Goal: Information Seeking & Learning: Learn about a topic

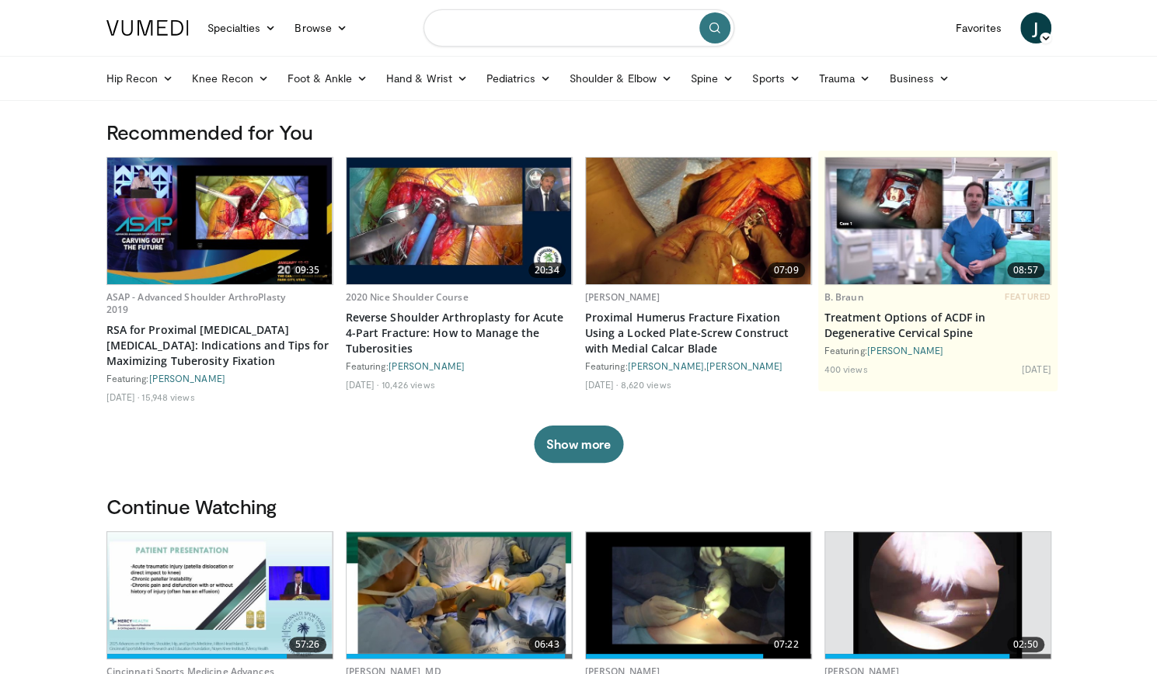
click at [470, 32] on input "Search topics, interventions" at bounding box center [578, 27] width 311 height 37
type input "**********"
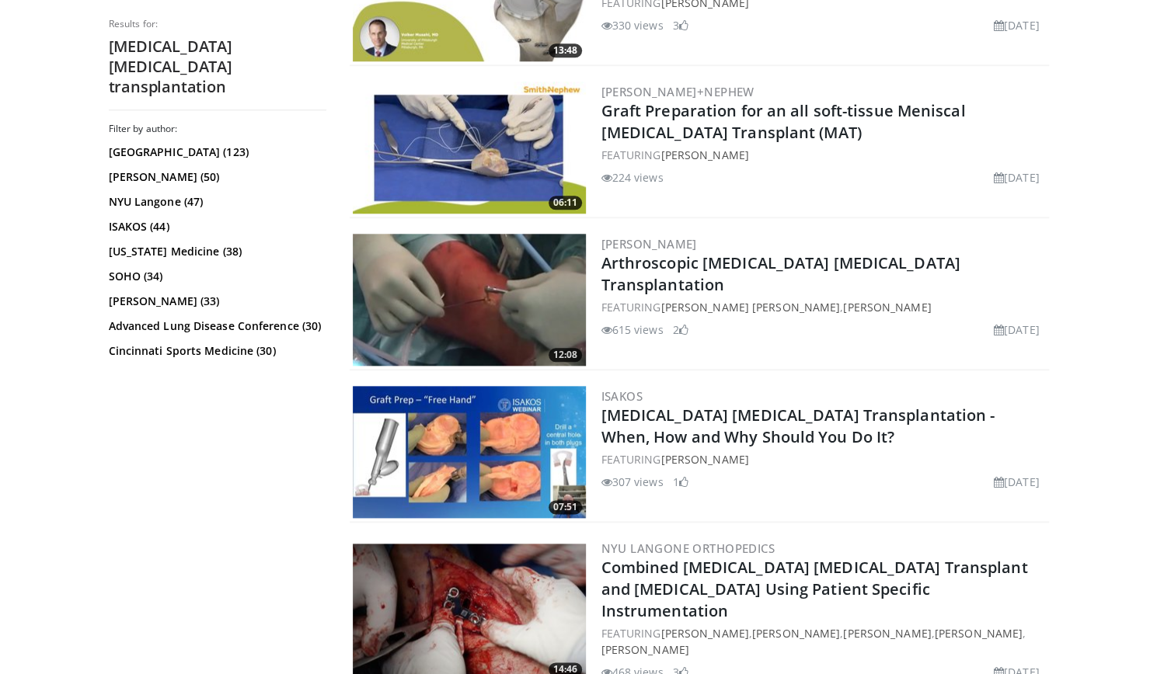
scroll to position [896, 0]
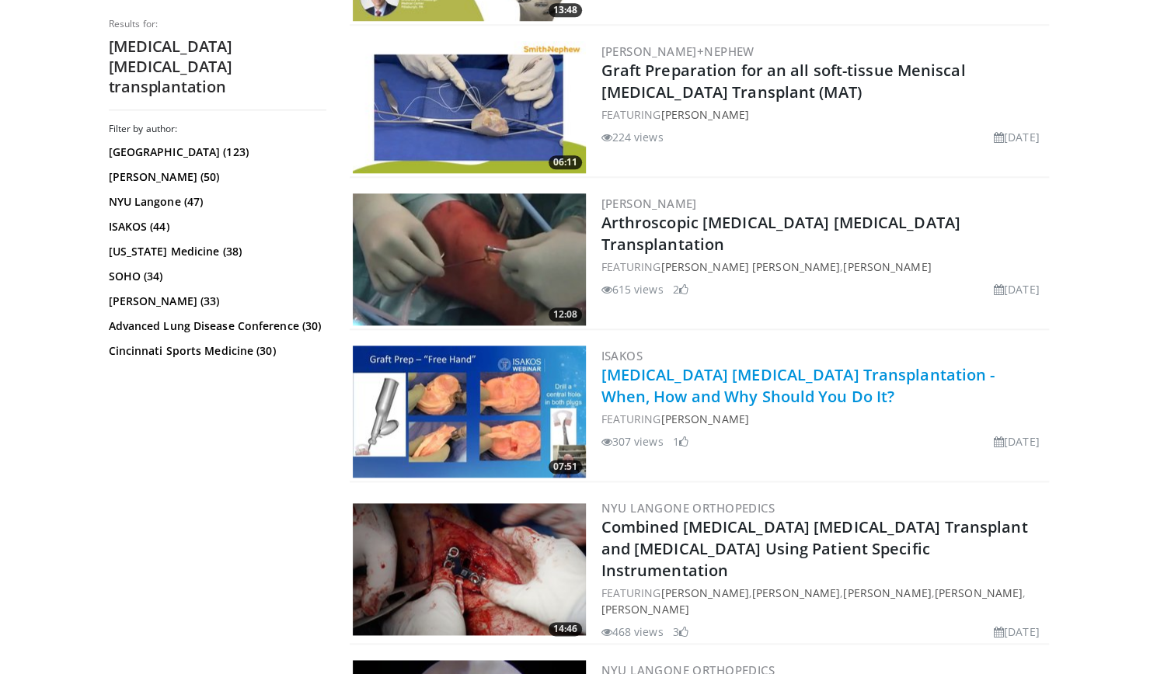
click at [643, 388] on link "Meniscus Allograft Transplantation - When, How and Why Should You Do It?" at bounding box center [798, 385] width 394 height 43
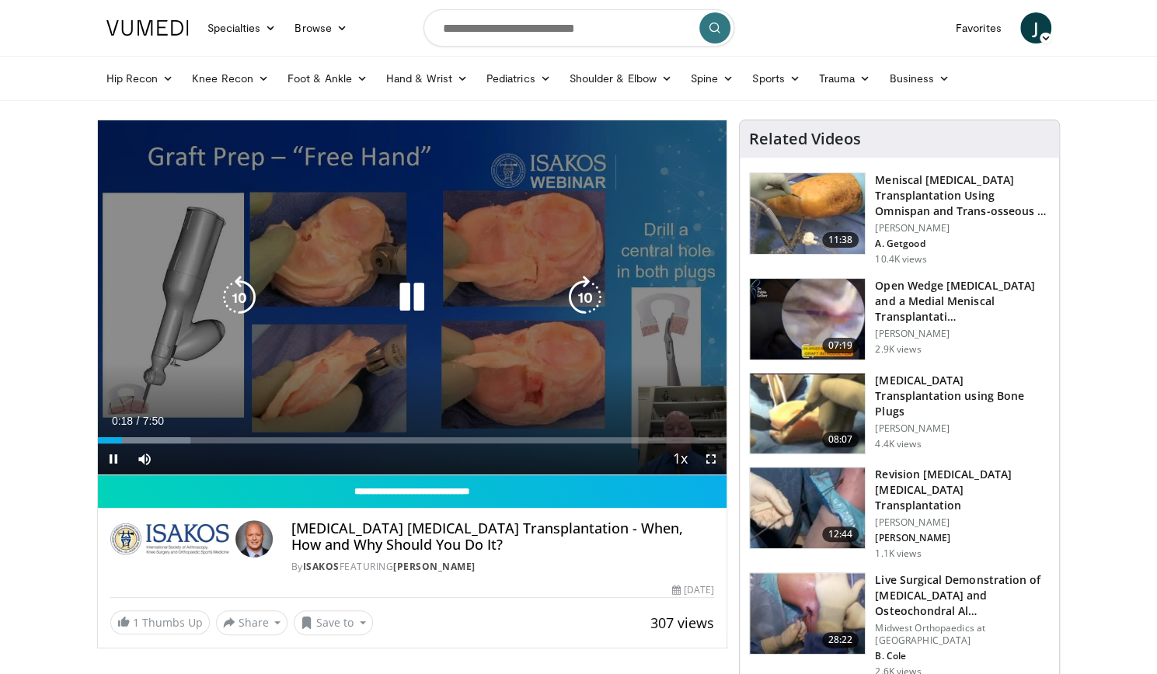
click at [591, 297] on icon "Video Player" at bounding box center [584, 297] width 43 height 43
click at [229, 301] on icon "Video Player" at bounding box center [238, 297] width 43 height 43
click at [227, 301] on icon "Video Player" at bounding box center [238, 297] width 43 height 43
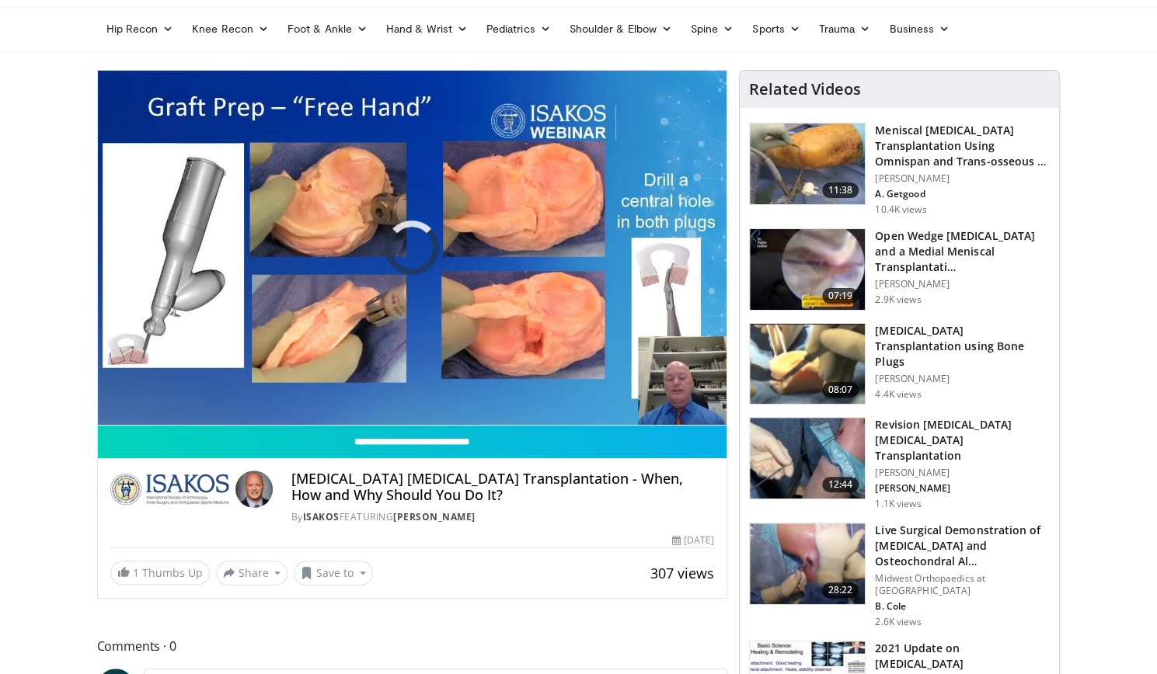
scroll to position [14, 0]
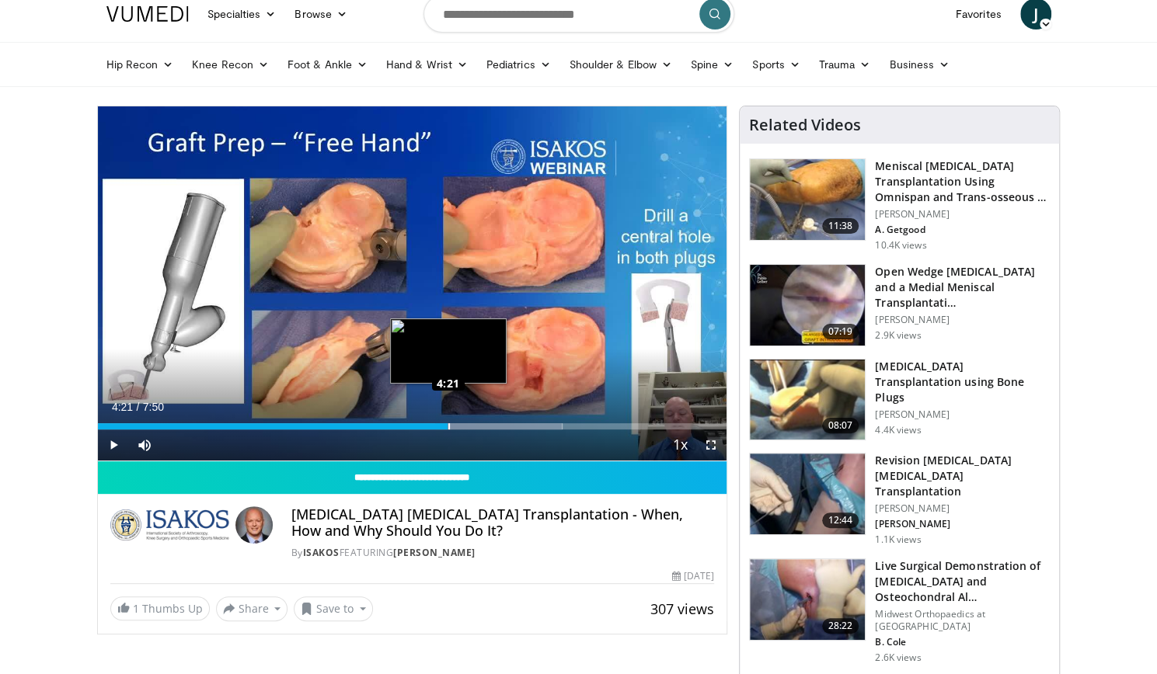
click at [447, 428] on div "Loaded : 73.86% 4:21 4:21" at bounding box center [412, 426] width 629 height 6
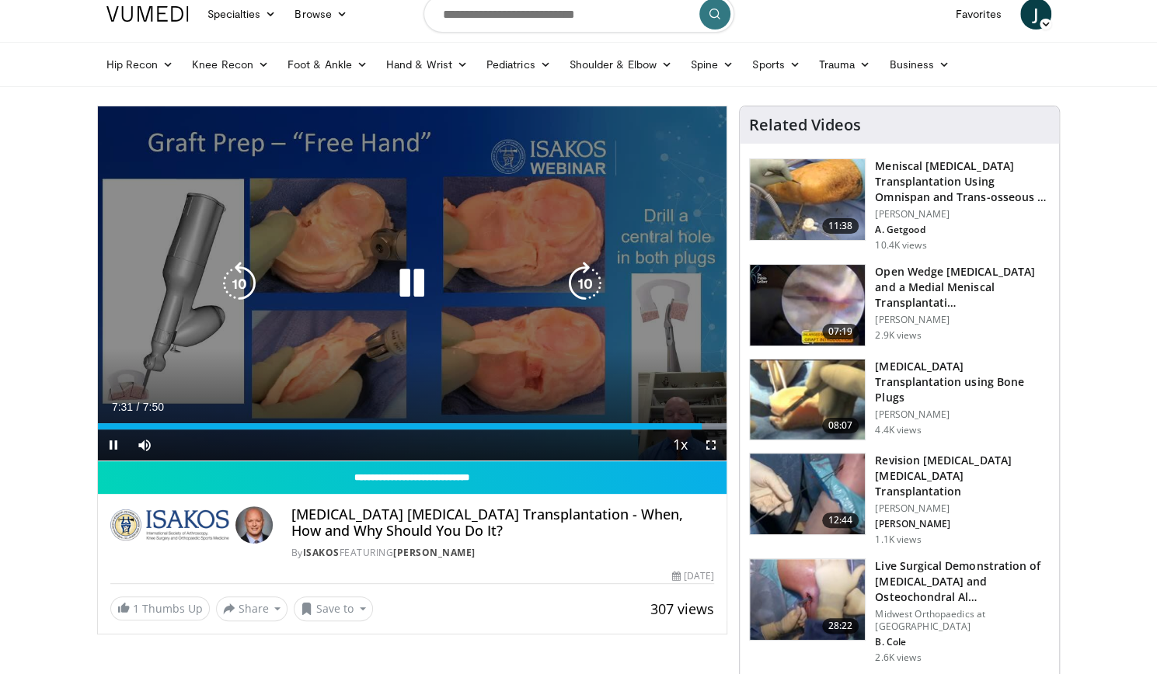
click at [409, 289] on icon "Video Player" at bounding box center [411, 283] width 43 height 43
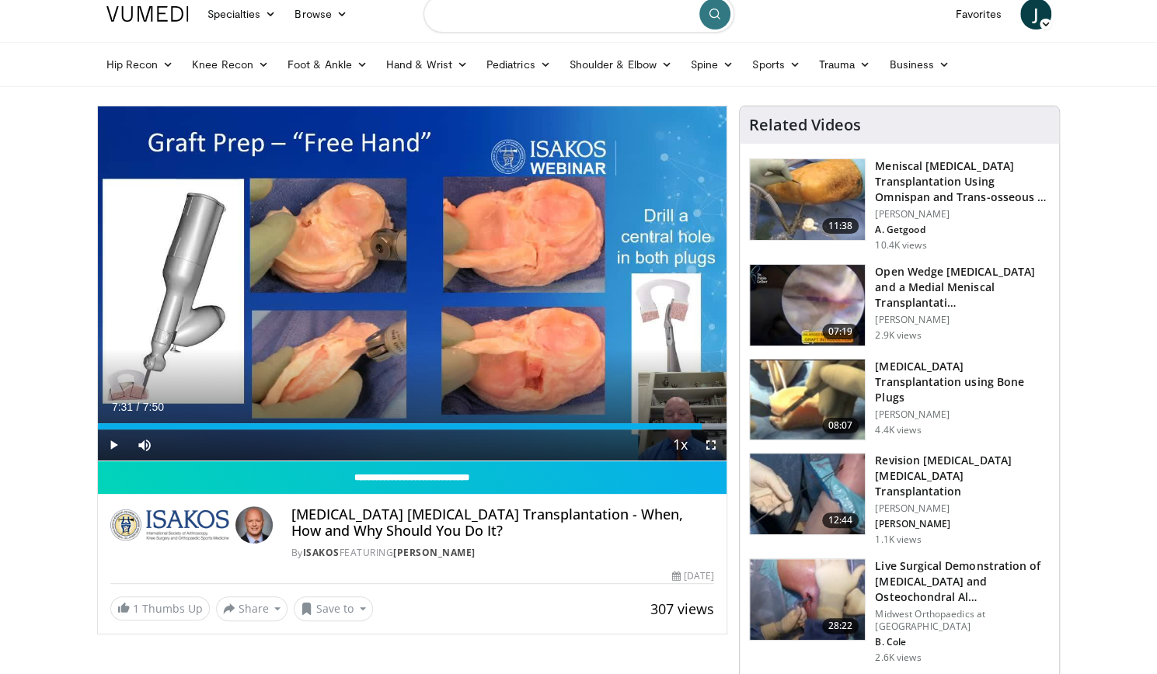
click at [565, 19] on input "Search topics, interventions" at bounding box center [578, 13] width 311 height 37
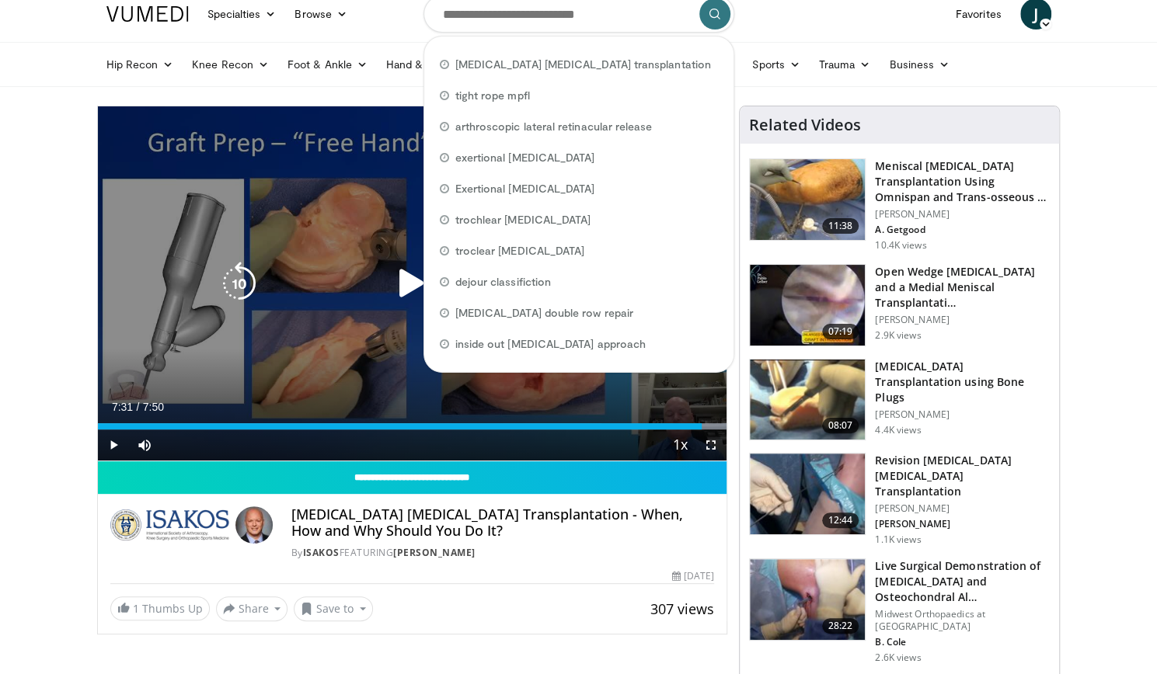
click at [231, 288] on icon "Video Player" at bounding box center [238, 283] width 43 height 43
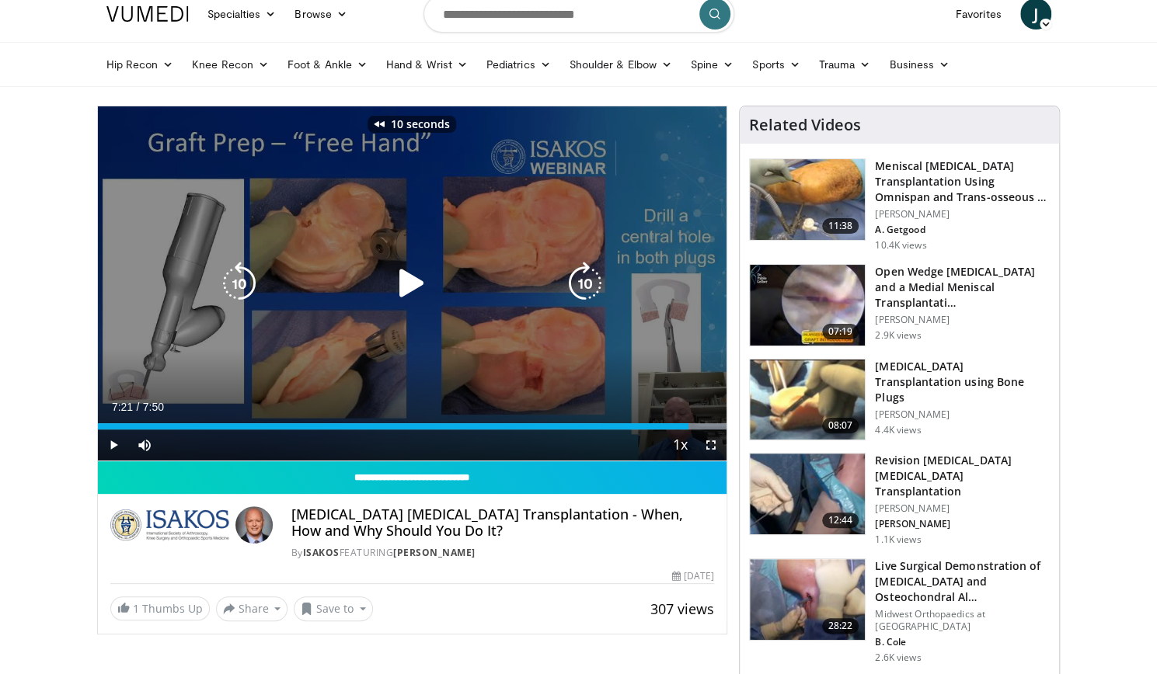
click at [231, 288] on icon "Video Player" at bounding box center [238, 283] width 43 height 43
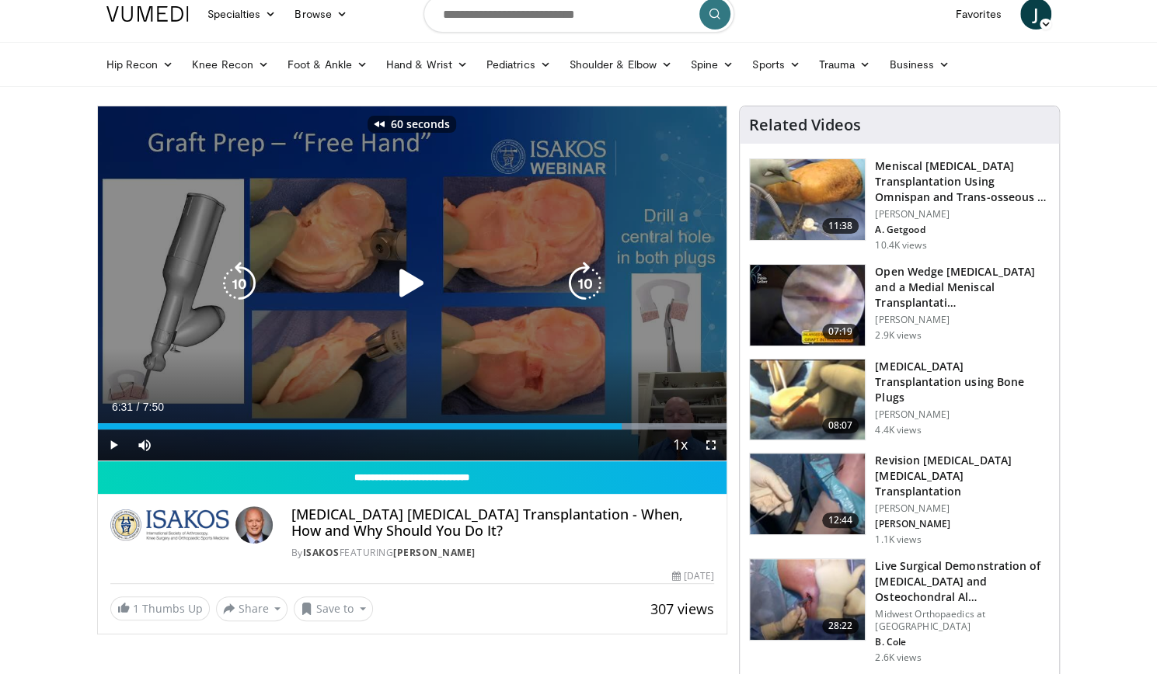
click at [231, 288] on icon "Video Player" at bounding box center [238, 283] width 43 height 43
click at [597, 291] on icon "Video Player" at bounding box center [584, 283] width 43 height 43
click at [240, 289] on icon "Video Player" at bounding box center [238, 283] width 43 height 43
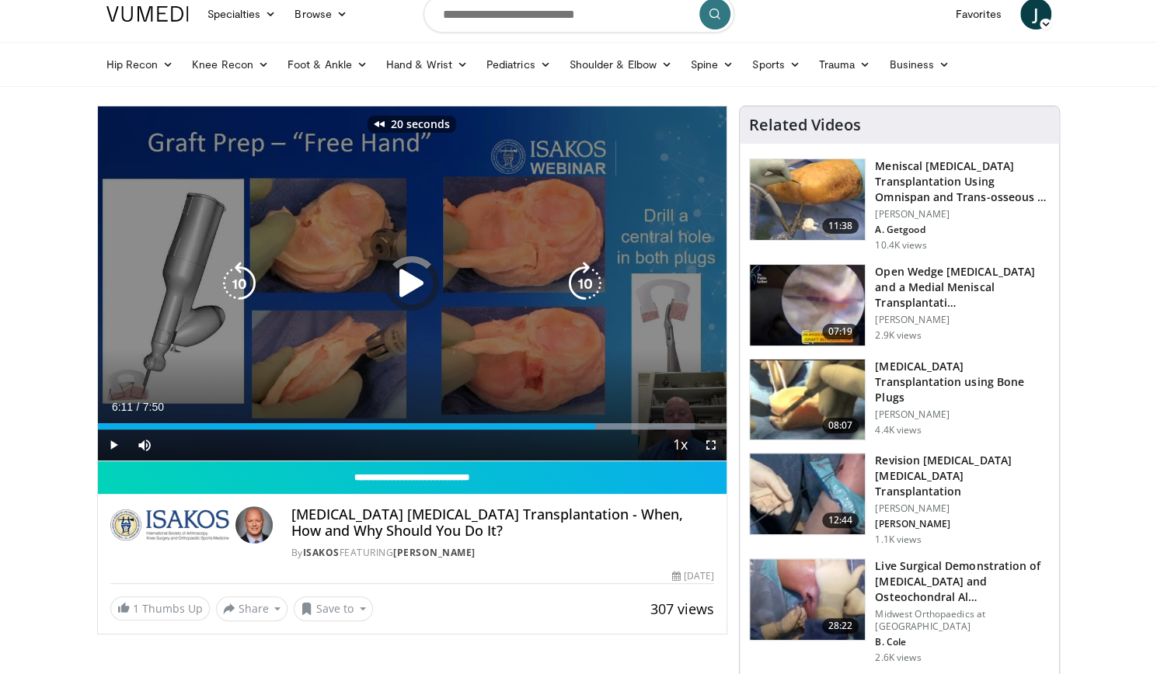
click at [240, 289] on icon "Video Player" at bounding box center [238, 283] width 43 height 43
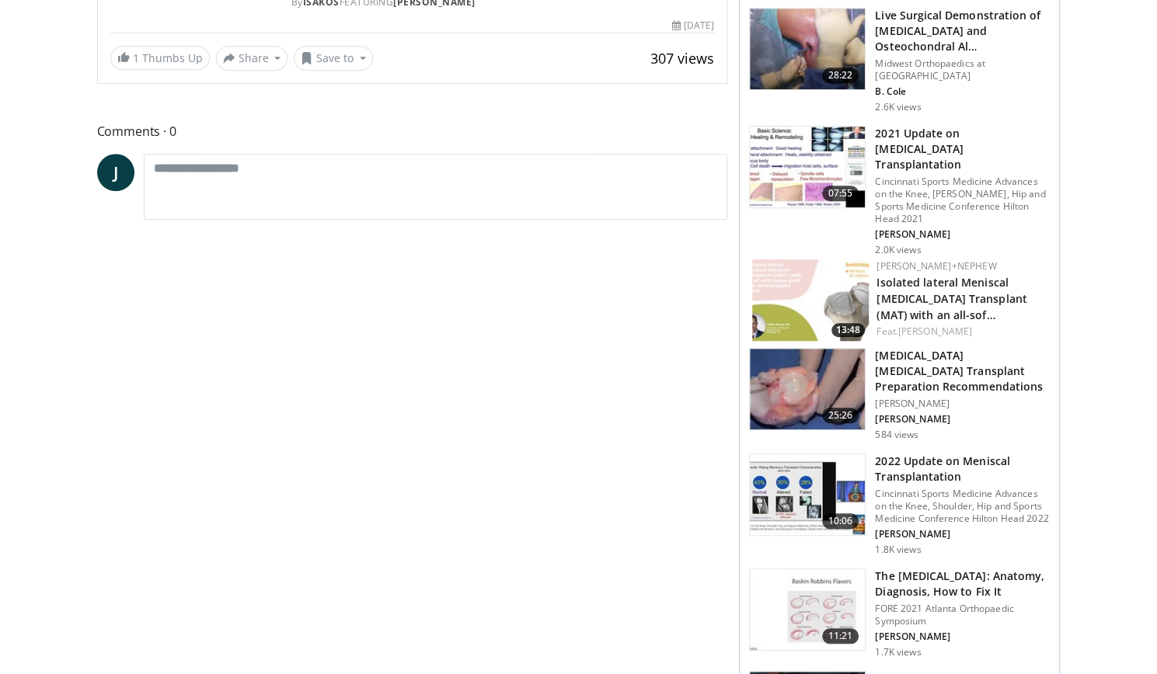
scroll to position [596, 0]
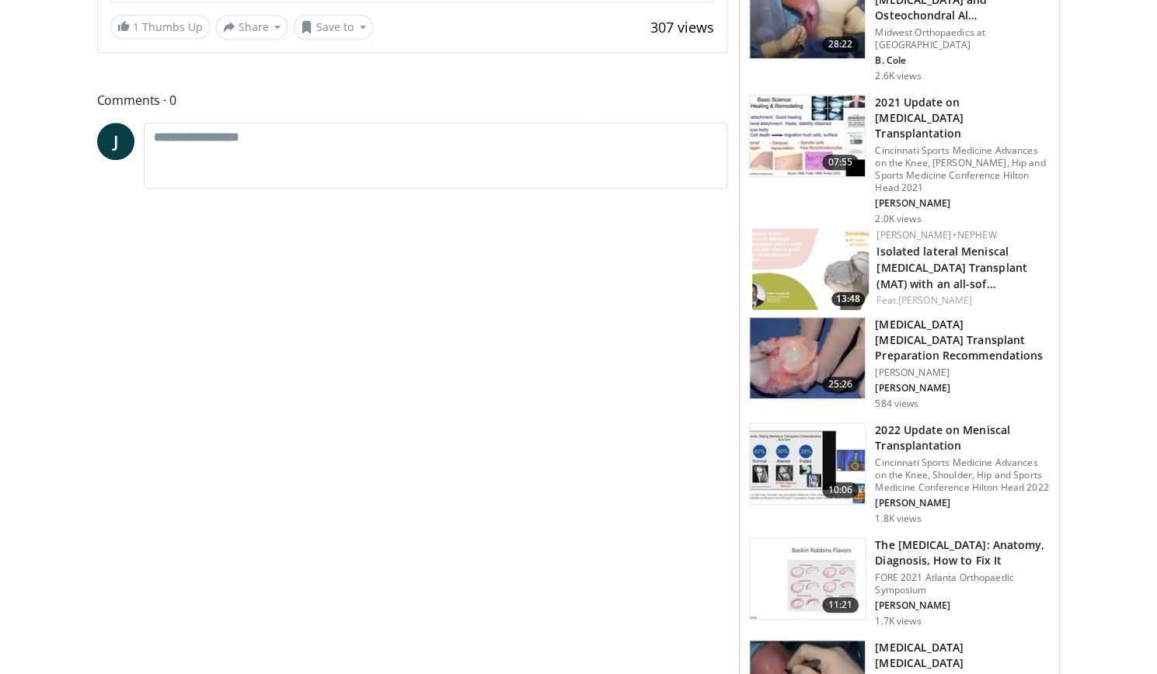
click at [777, 423] on img at bounding box center [807, 463] width 115 height 81
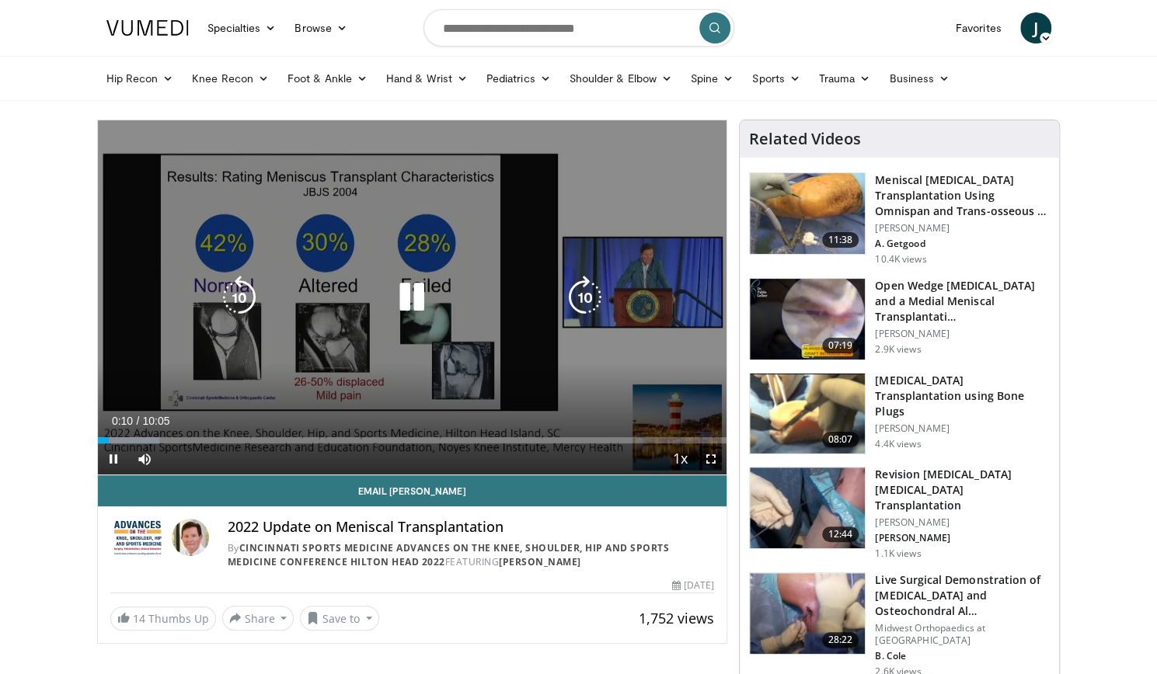
click at [589, 304] on icon "Video Player" at bounding box center [584, 297] width 43 height 43
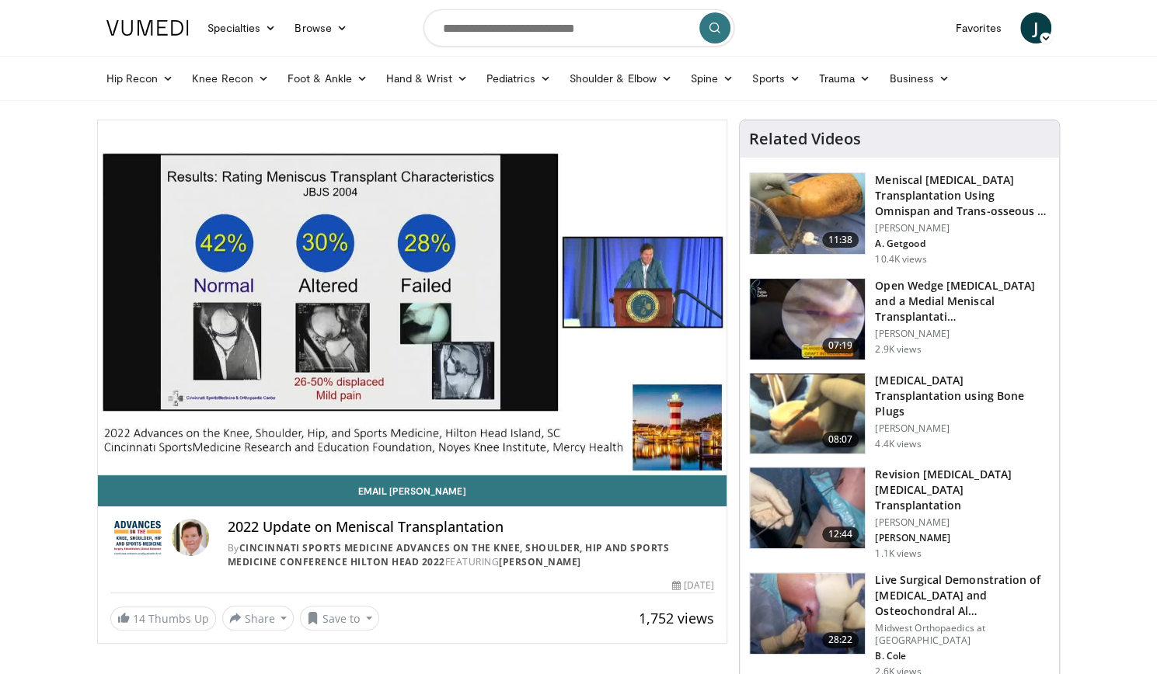
click at [589, 303] on div "10 seconds Tap to unmute" at bounding box center [412, 297] width 629 height 354
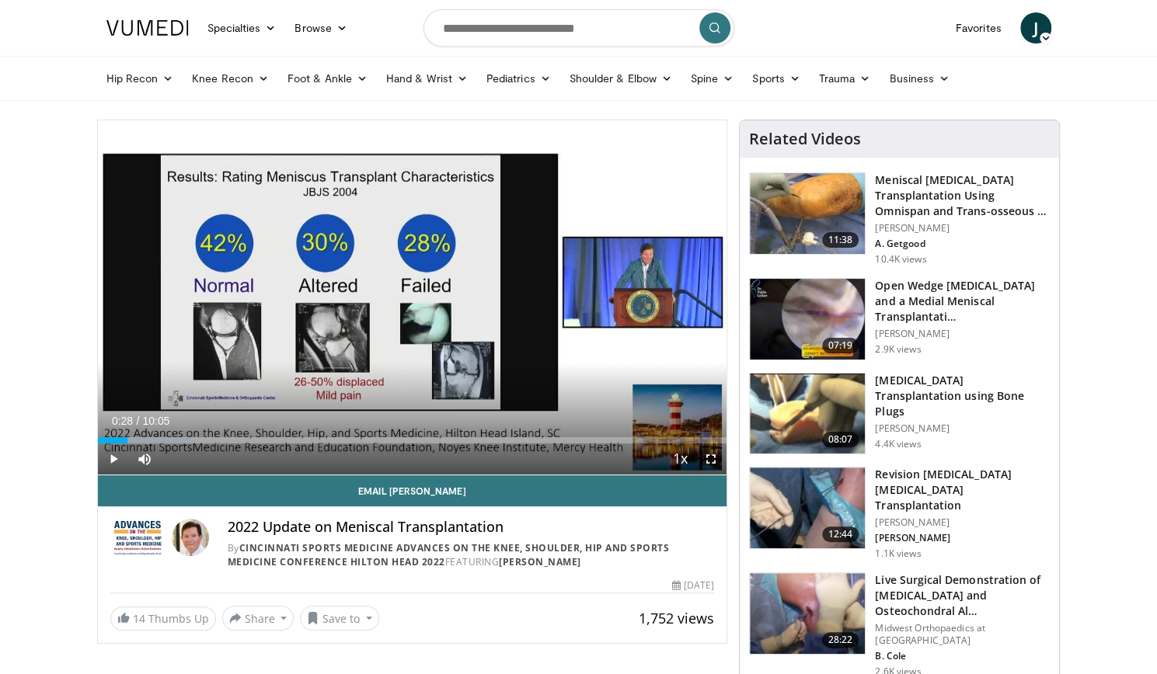
click at [589, 303] on div "10 seconds Tap to unmute" at bounding box center [412, 297] width 629 height 354
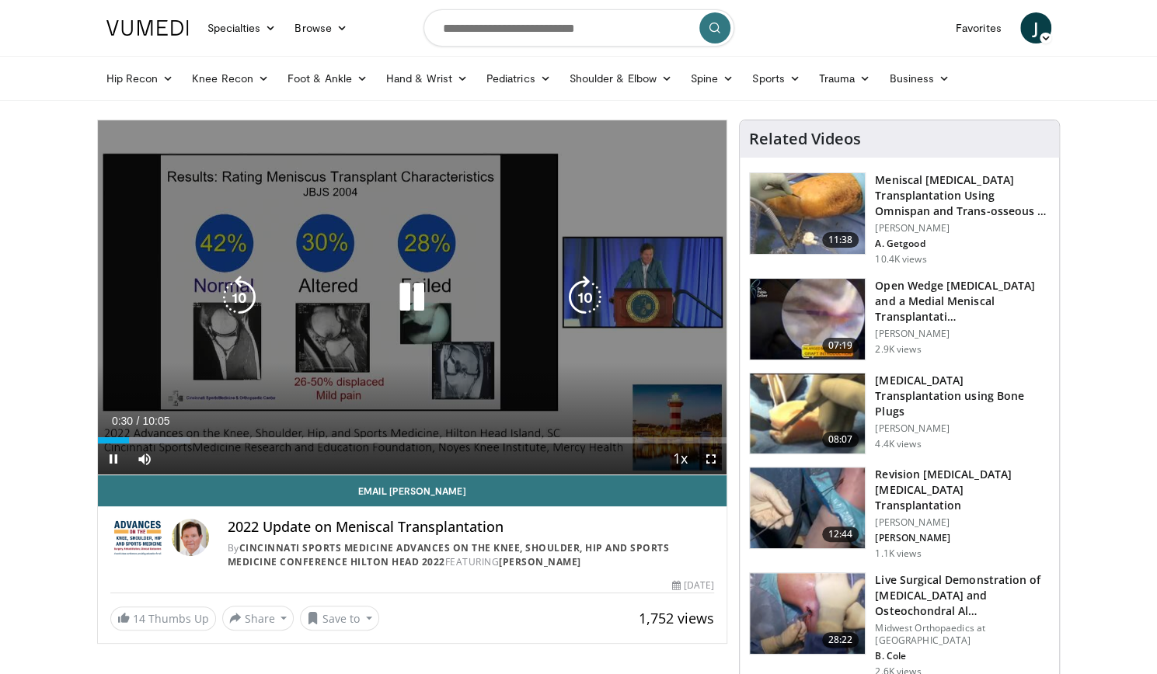
click at [586, 313] on icon "Video Player" at bounding box center [584, 297] width 43 height 43
click at [592, 296] on icon "Video Player" at bounding box center [584, 297] width 43 height 43
click at [593, 296] on icon "Video Player" at bounding box center [584, 297] width 43 height 43
click at [588, 287] on icon "Video Player" at bounding box center [584, 297] width 43 height 43
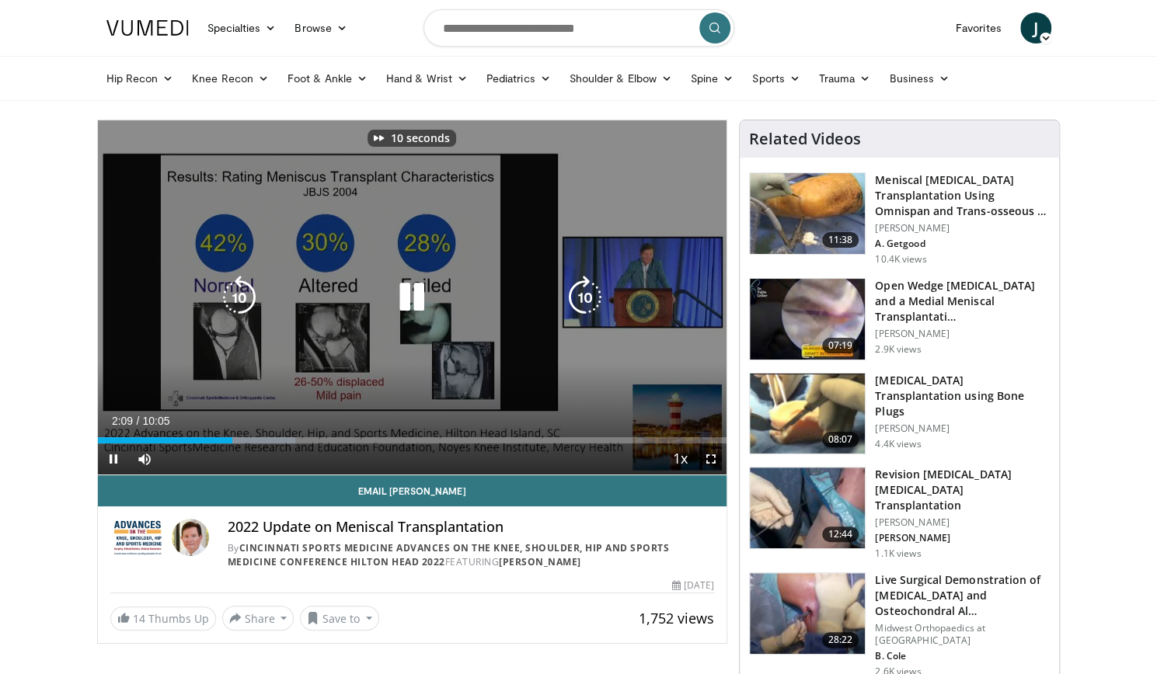
click at [597, 295] on icon "Video Player" at bounding box center [584, 297] width 43 height 43
click at [583, 306] on icon "Video Player" at bounding box center [584, 297] width 43 height 43
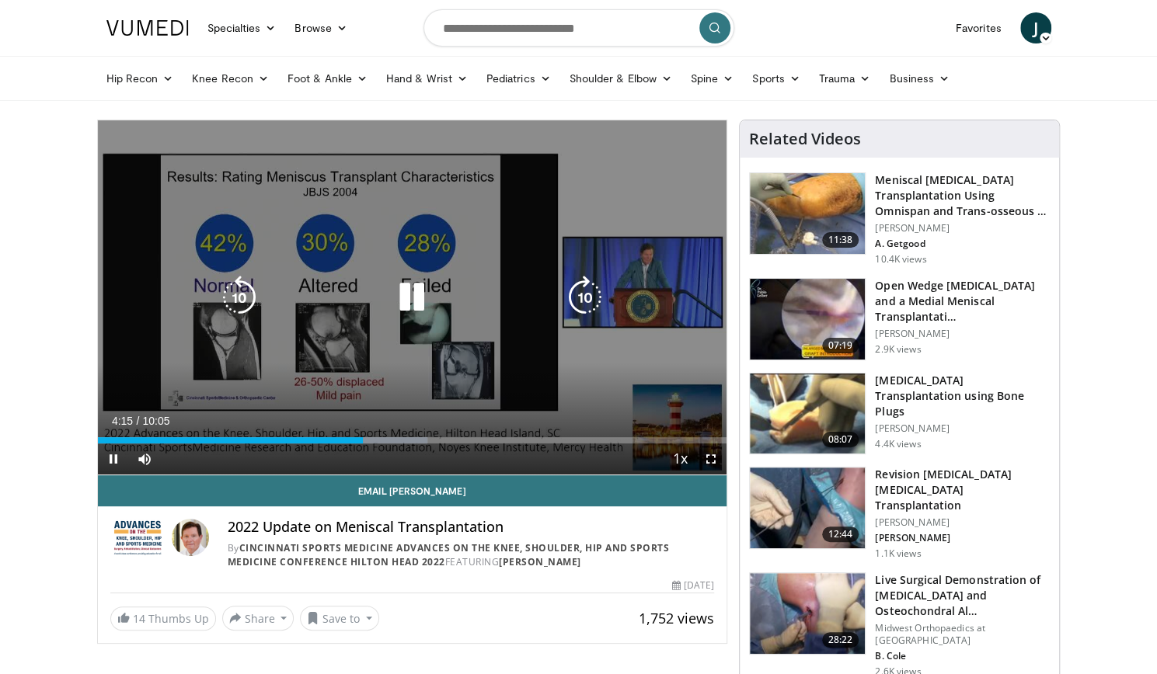
click at [596, 301] on icon "Video Player" at bounding box center [584, 297] width 43 height 43
click at [586, 288] on icon "Video Player" at bounding box center [584, 297] width 43 height 43
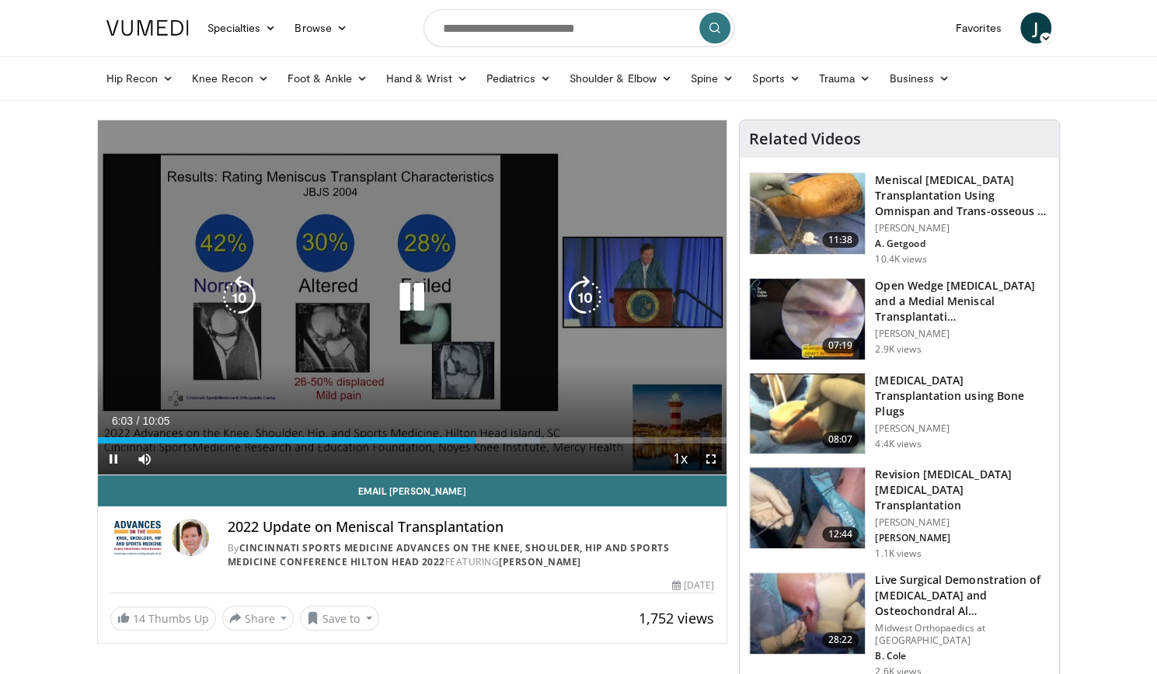
click at [591, 307] on icon "Video Player" at bounding box center [584, 297] width 43 height 43
click at [592, 307] on icon "Video Player" at bounding box center [584, 297] width 43 height 43
click at [584, 294] on icon "Video Player" at bounding box center [584, 297] width 43 height 43
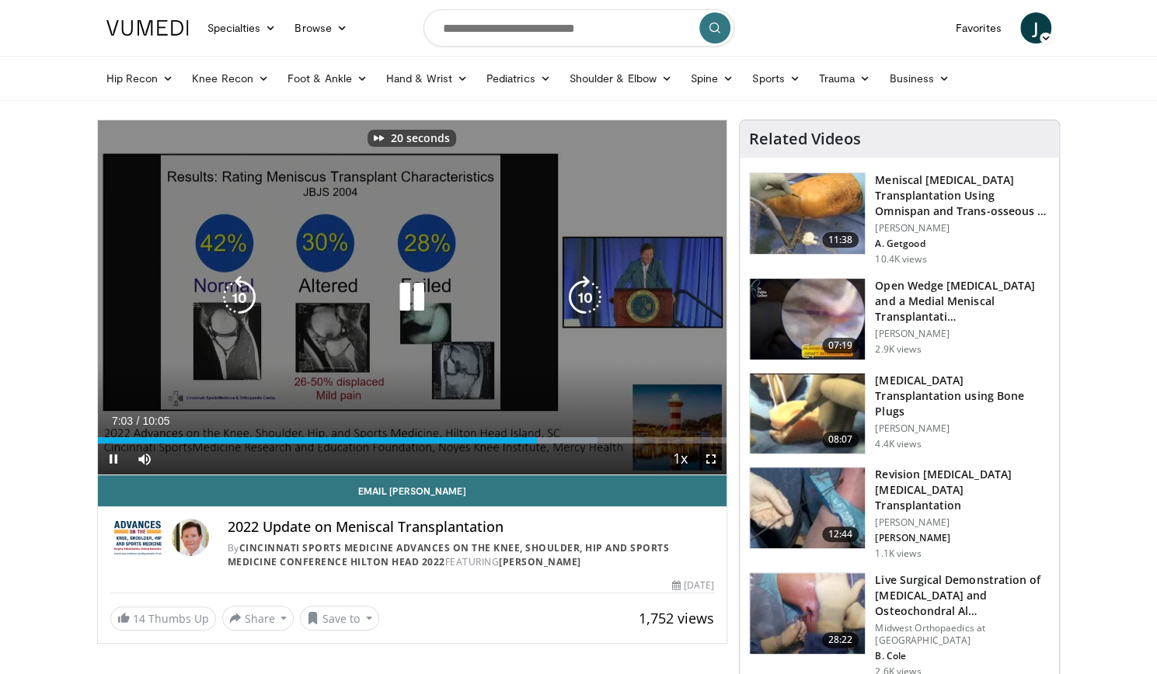
click at [584, 294] on icon "Video Player" at bounding box center [584, 297] width 43 height 43
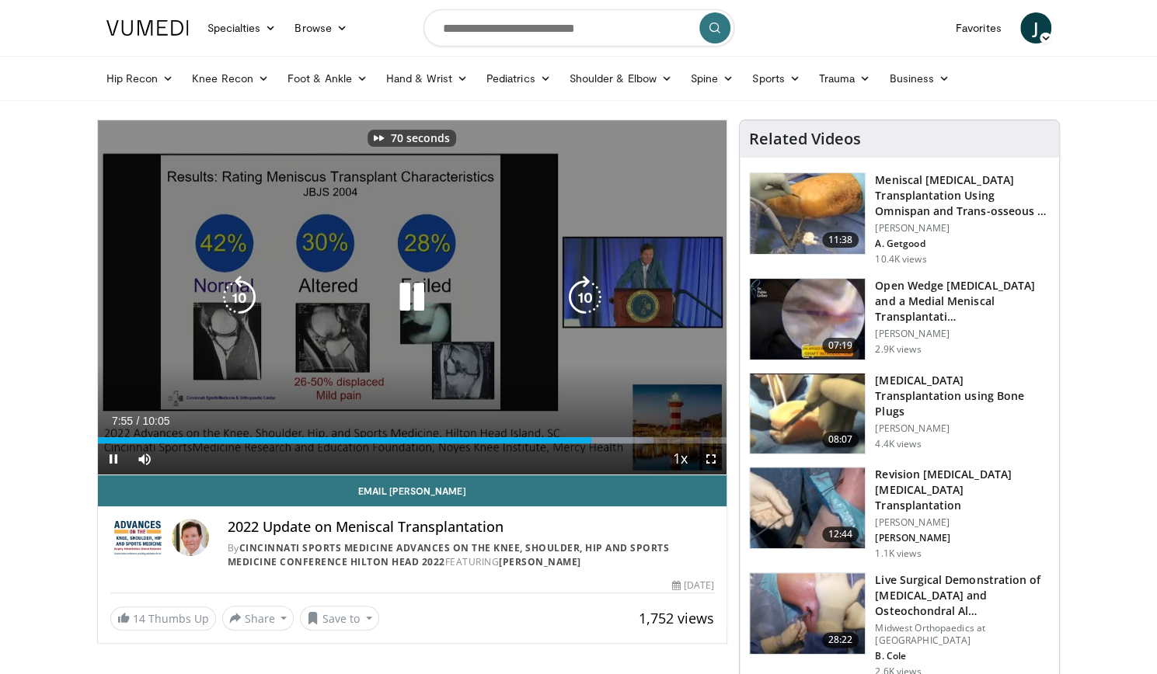
click at [584, 294] on icon "Video Player" at bounding box center [584, 297] width 43 height 43
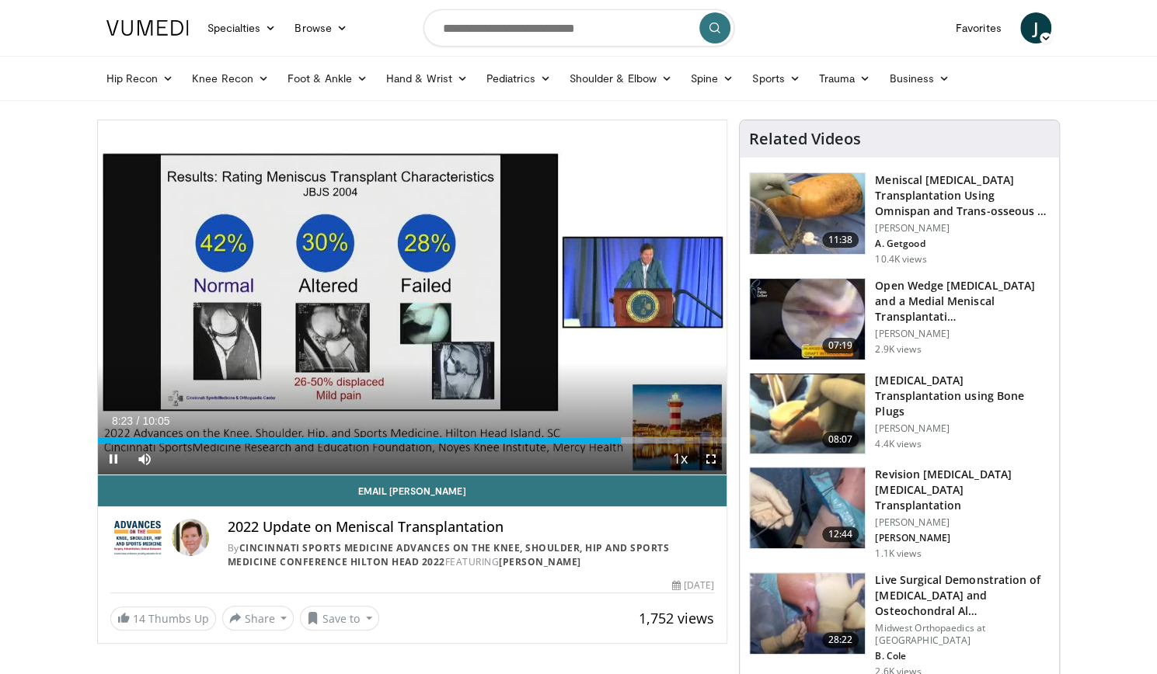
click at [584, 294] on div "90 seconds Tap to unmute" at bounding box center [412, 297] width 629 height 354
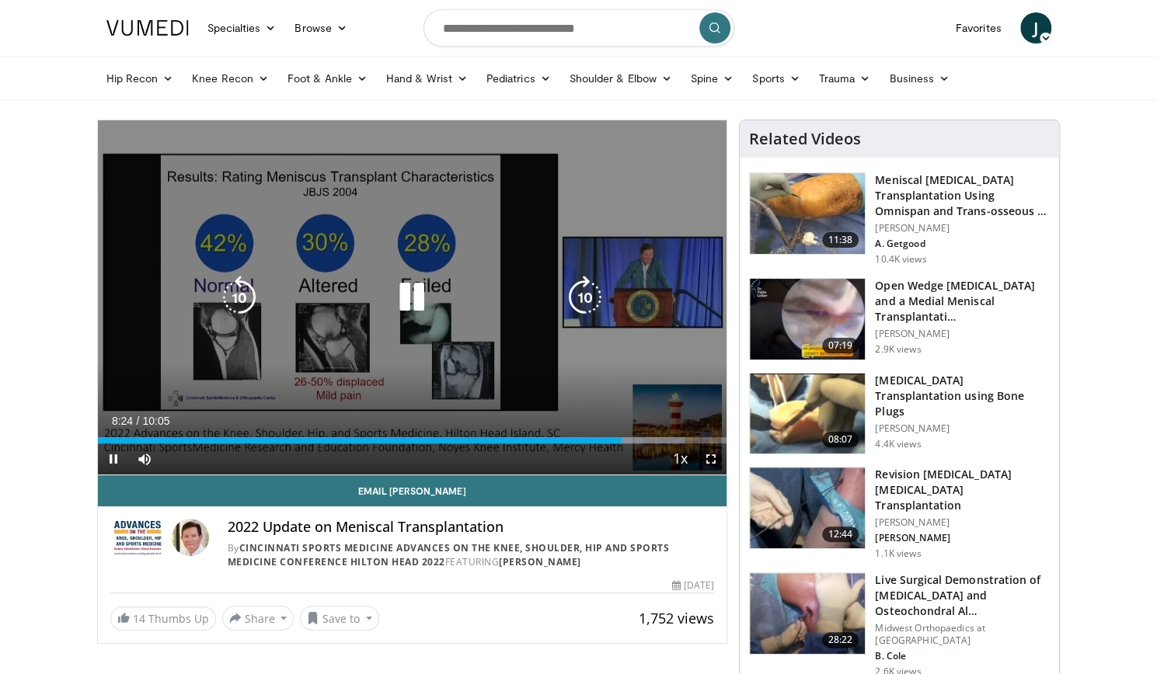
click at [590, 306] on icon "Video Player" at bounding box center [584, 297] width 43 height 43
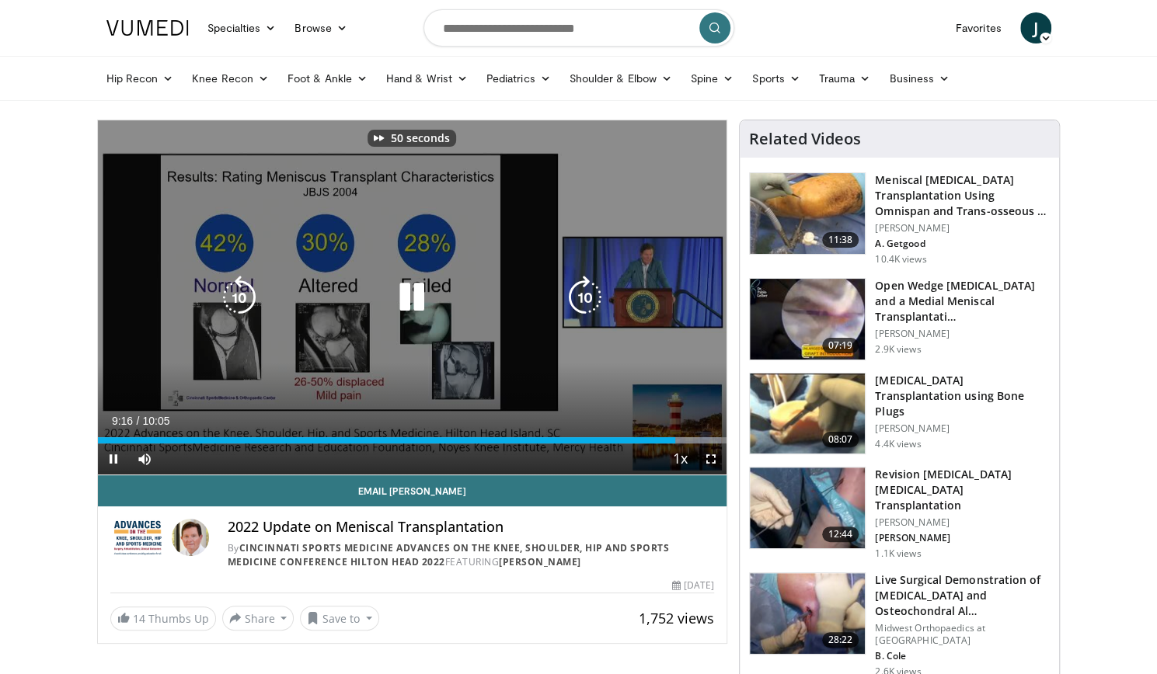
click at [590, 306] on icon "Video Player" at bounding box center [584, 297] width 43 height 43
click at [412, 307] on icon "Video Player" at bounding box center [411, 297] width 43 height 43
click at [401, 301] on icon "Video Player" at bounding box center [411, 297] width 43 height 43
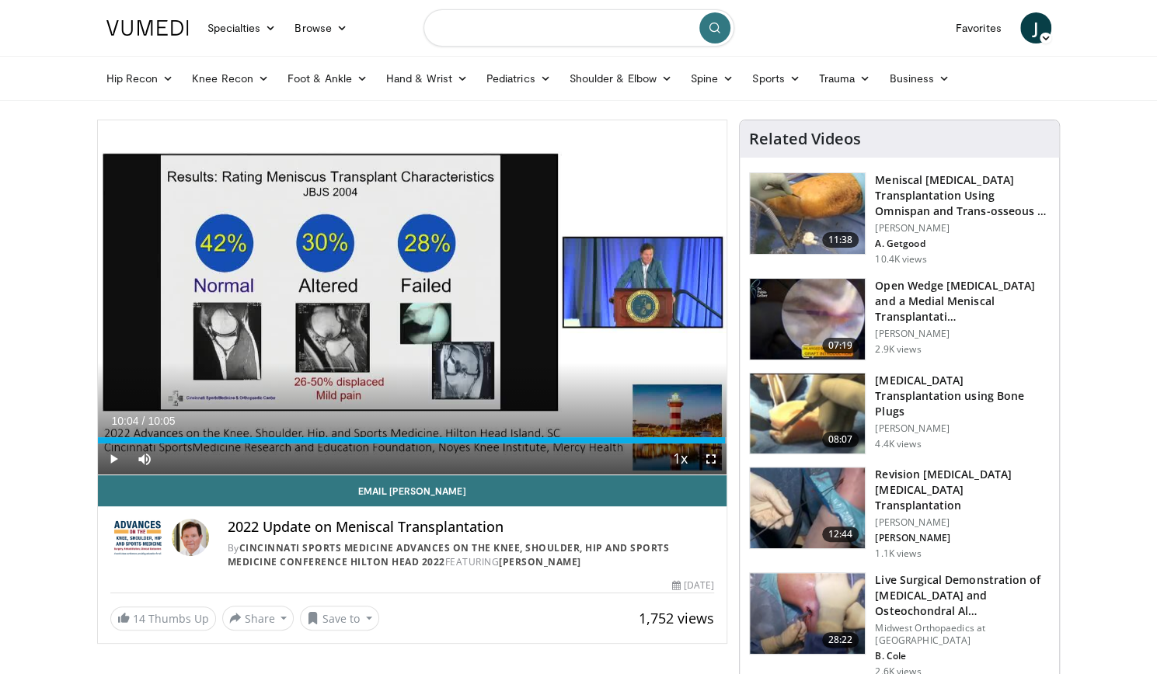
click at [568, 20] on input "Search topics, interventions" at bounding box center [578, 27] width 311 height 37
type input "**********"
click at [716, 33] on icon "submit" at bounding box center [714, 28] width 12 height 12
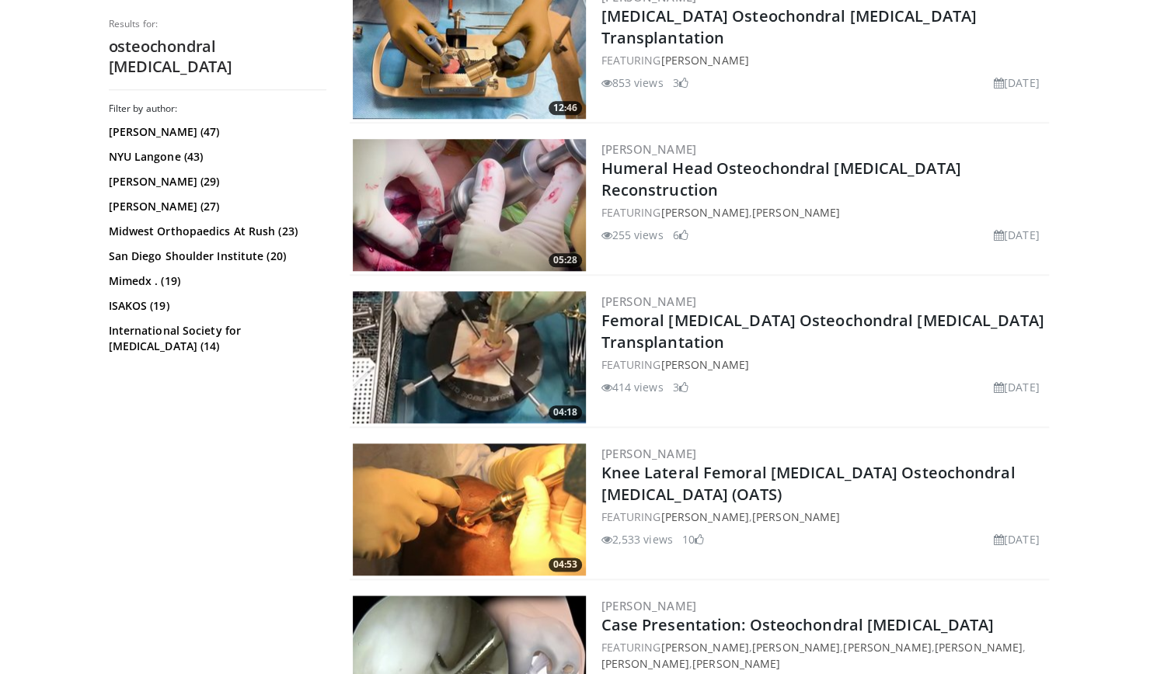
scroll to position [799, 0]
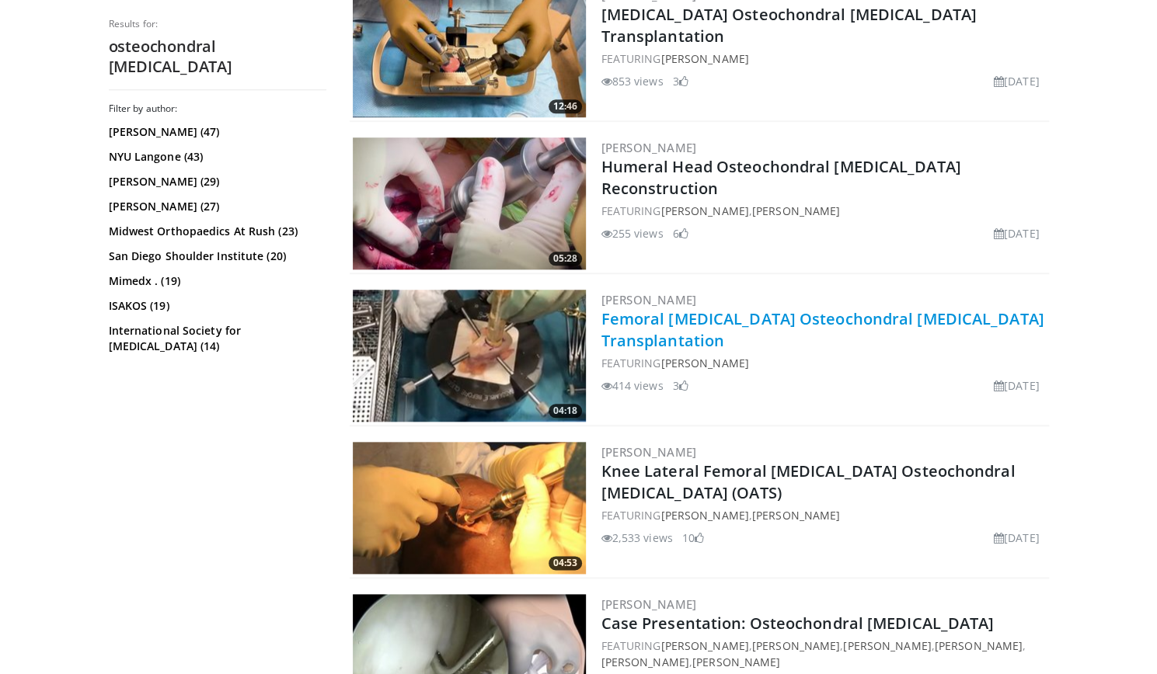
click at [774, 318] on link "Femoral [MEDICAL_DATA] Osteochondral [MEDICAL_DATA] Transplantation" at bounding box center [822, 329] width 443 height 43
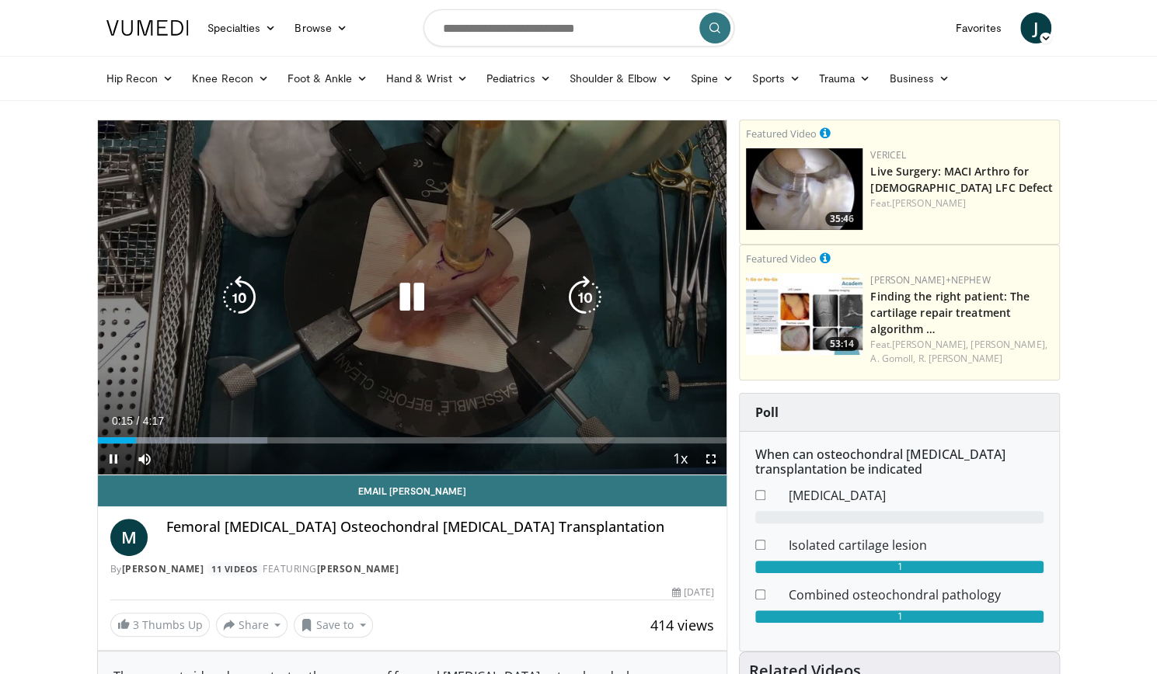
click at [593, 309] on icon "Video Player" at bounding box center [584, 297] width 43 height 43
click at [404, 307] on icon "Video Player" at bounding box center [411, 297] width 43 height 43
click at [412, 292] on icon "Video Player" at bounding box center [411, 297] width 43 height 43
click at [422, 295] on icon "Video Player" at bounding box center [411, 297] width 43 height 43
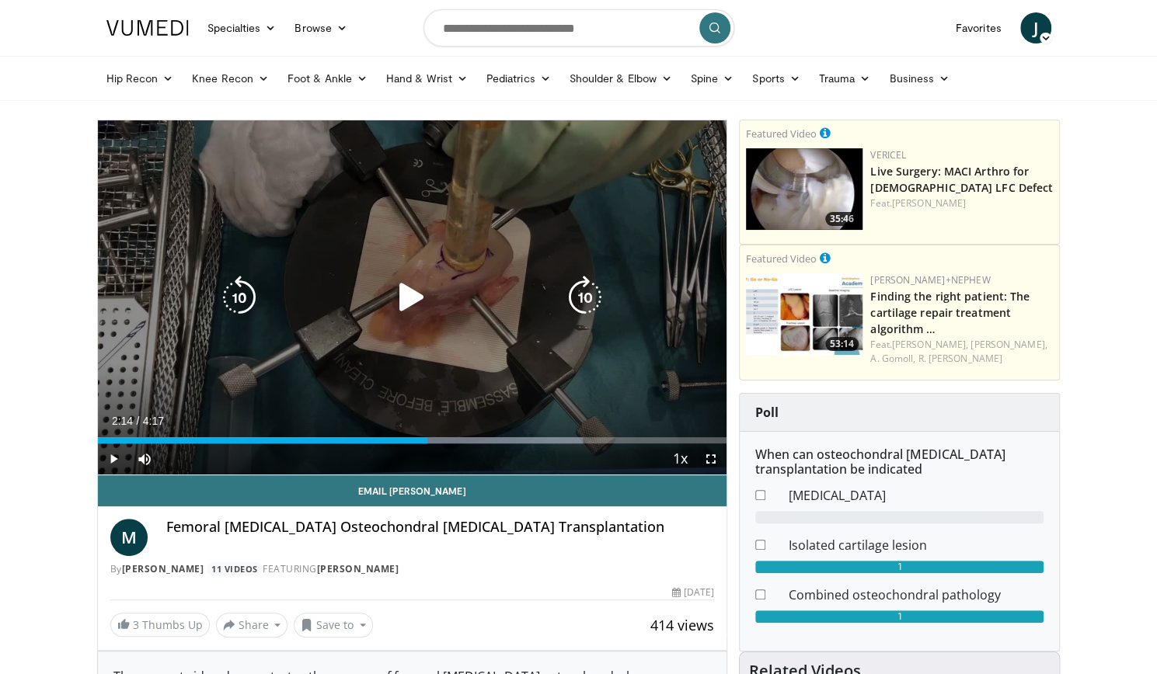
click at [403, 293] on icon "Video Player" at bounding box center [411, 297] width 43 height 43
click at [409, 291] on icon "Video Player" at bounding box center [411, 297] width 43 height 43
click at [405, 293] on icon "Video Player" at bounding box center [411, 297] width 43 height 43
click at [426, 303] on icon "Video Player" at bounding box center [411, 297] width 43 height 43
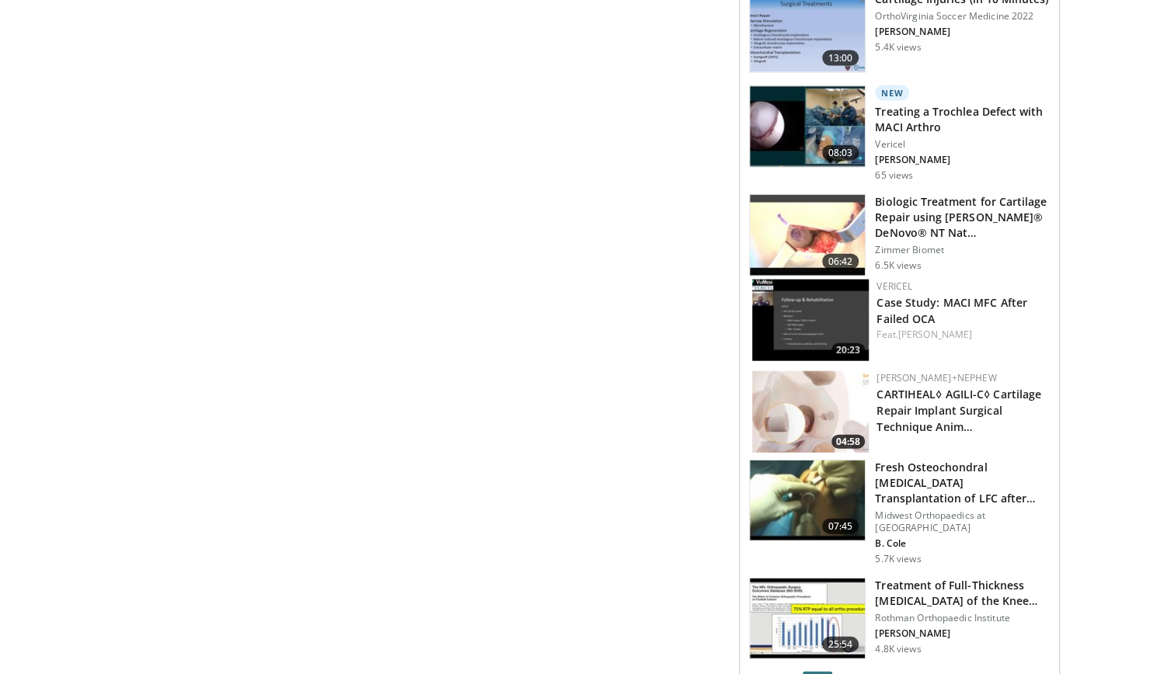
scroll to position [2063, 0]
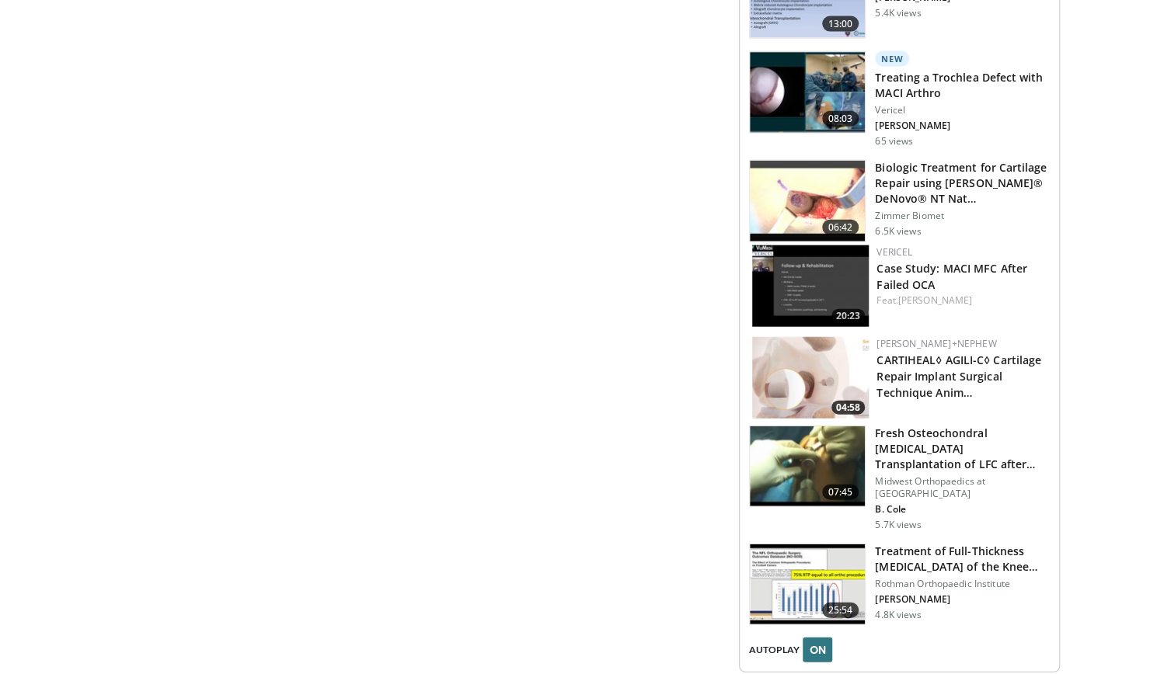
click at [817, 426] on img at bounding box center [807, 466] width 115 height 81
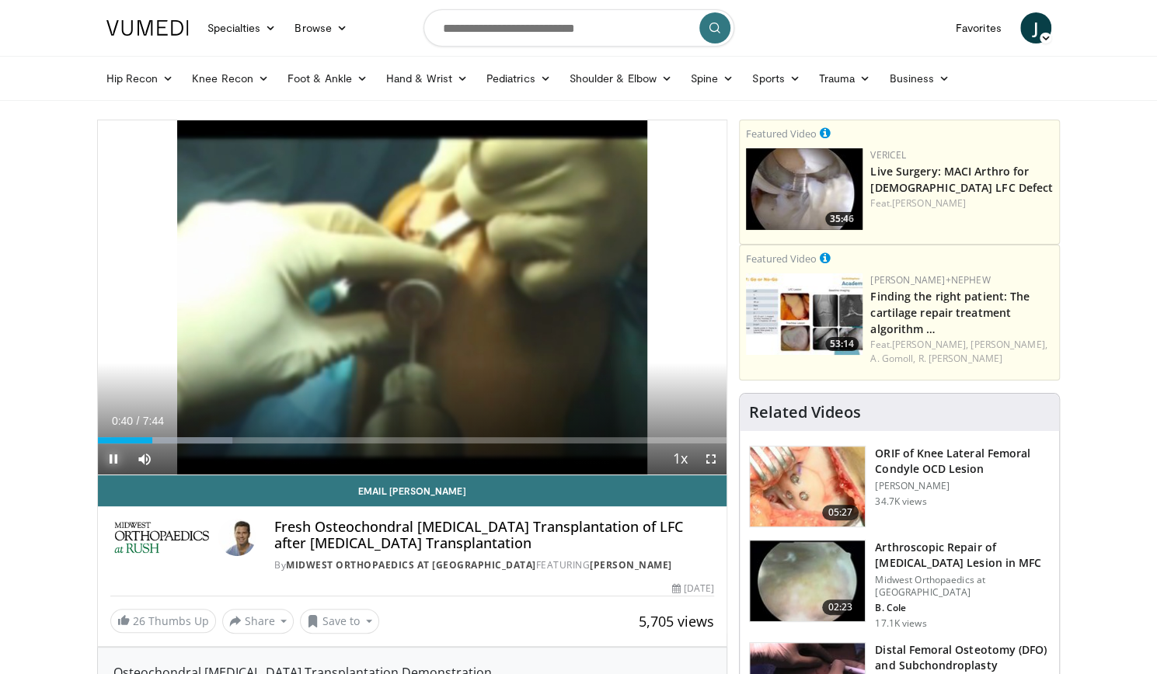
click at [120, 444] on span "Video Player" at bounding box center [113, 459] width 31 height 31
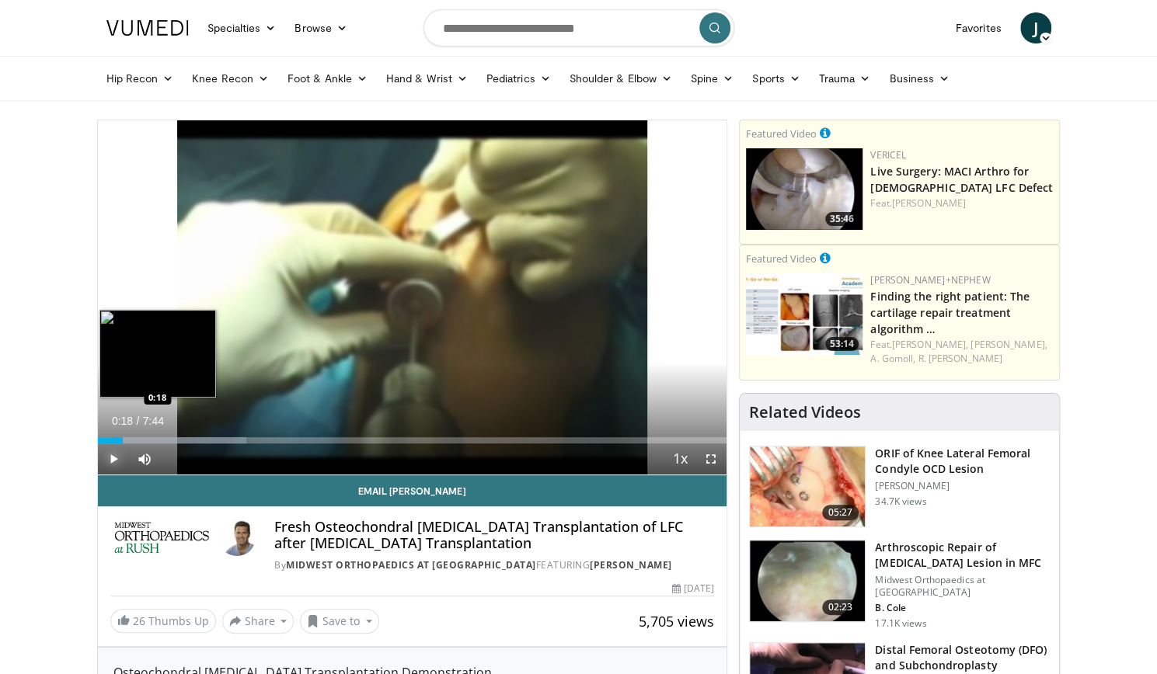
click at [123, 440] on div "Loaded : 23.62% 0:18 0:18" at bounding box center [412, 440] width 629 height 6
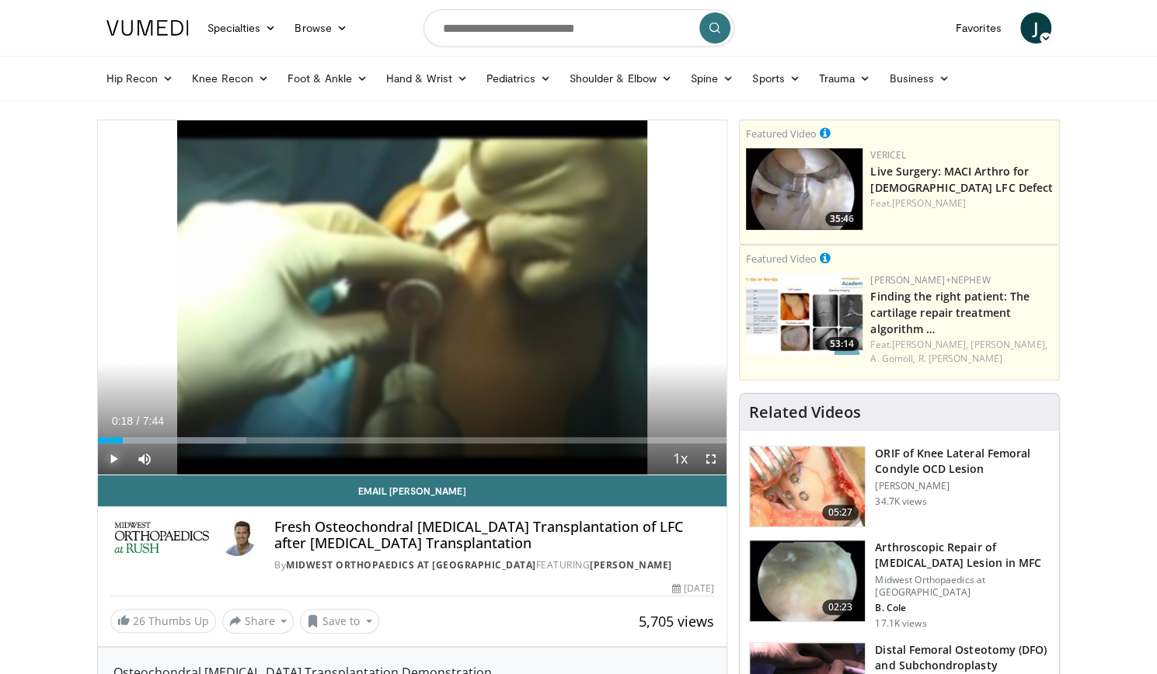
click at [113, 461] on span "Video Player" at bounding box center [113, 459] width 31 height 31
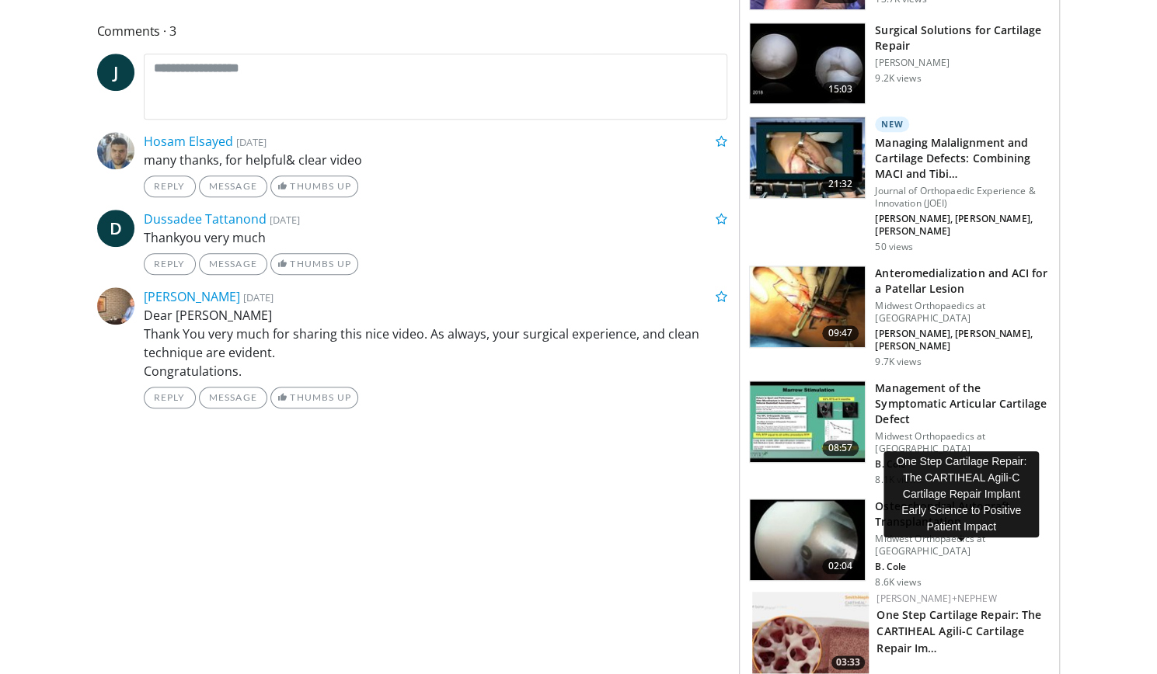
scroll to position [716, 0]
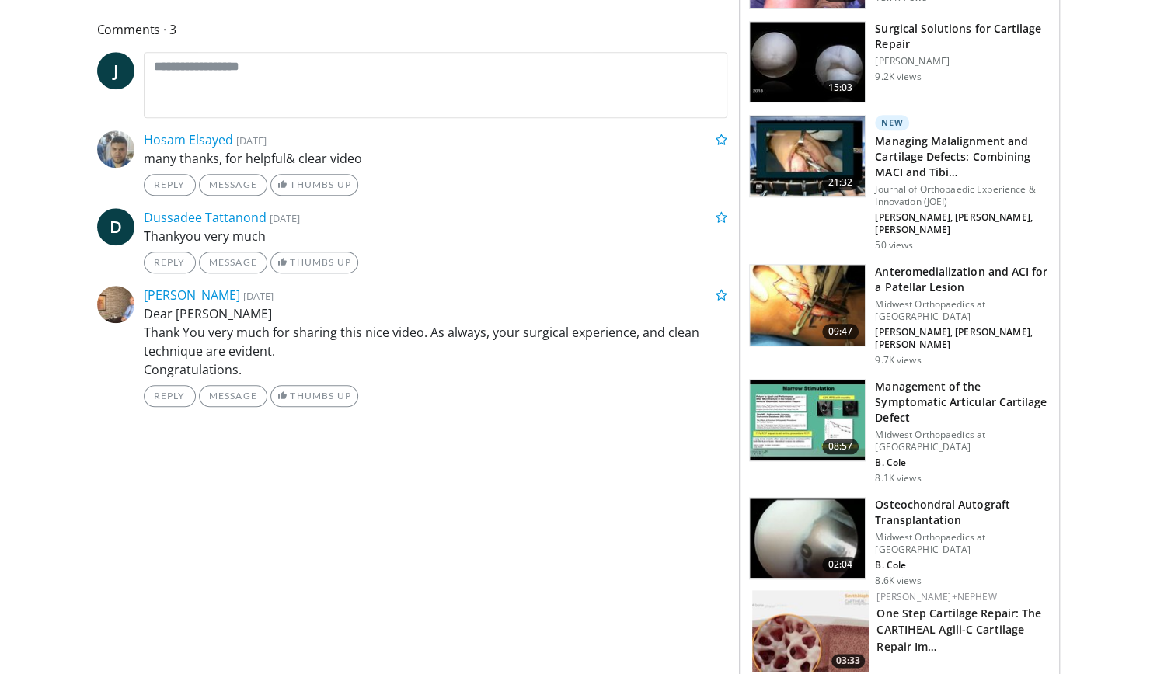
drag, startPoint x: 665, startPoint y: 545, endPoint x: 578, endPoint y: 568, distance: 89.9
click at [578, 568] on div "**********" at bounding box center [418, 581] width 642 height 2357
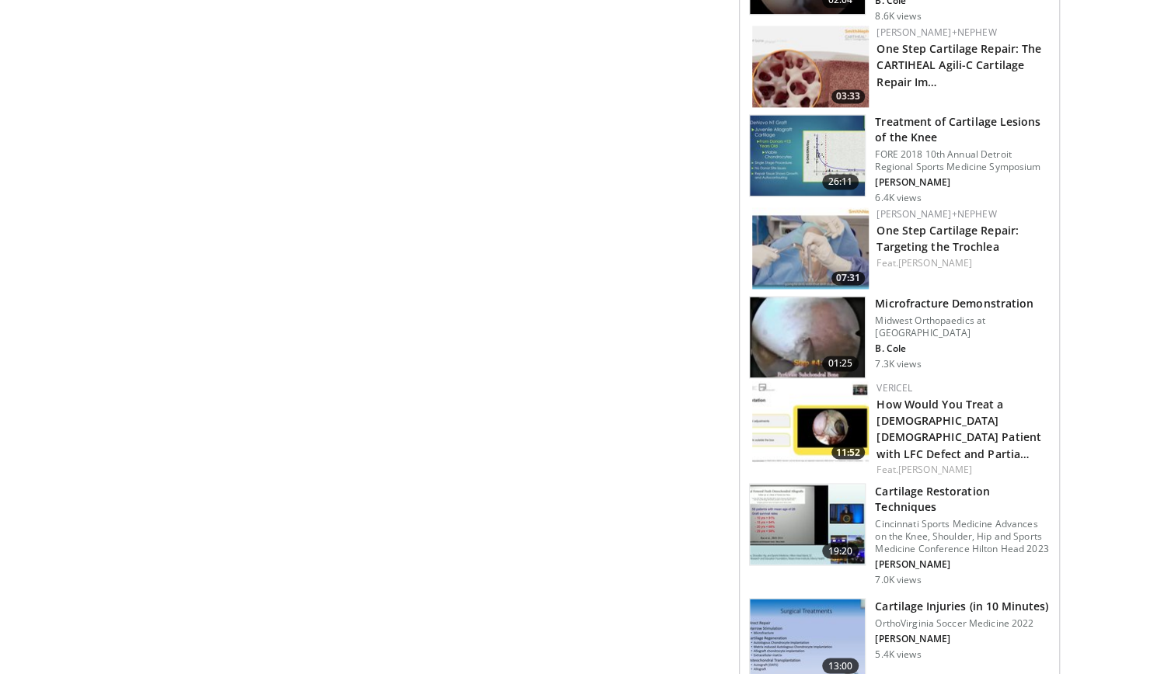
scroll to position [1282, 0]
click at [778, 483] on img at bounding box center [807, 523] width 115 height 81
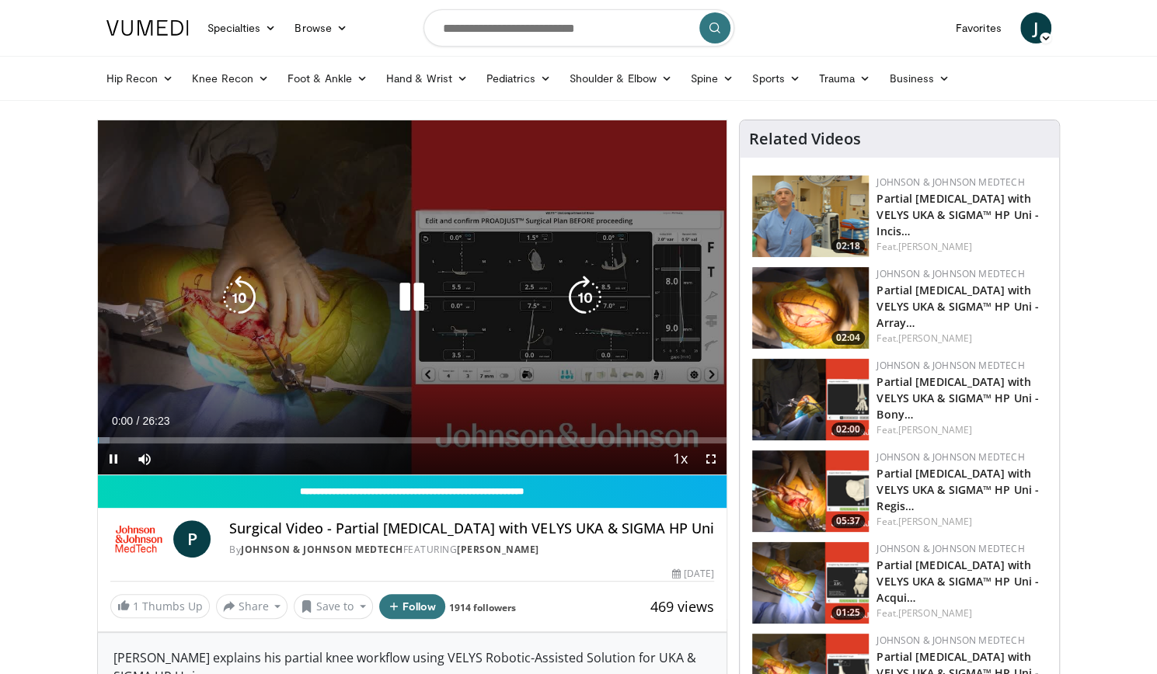
click at [426, 308] on icon "Video Player" at bounding box center [411, 297] width 43 height 43
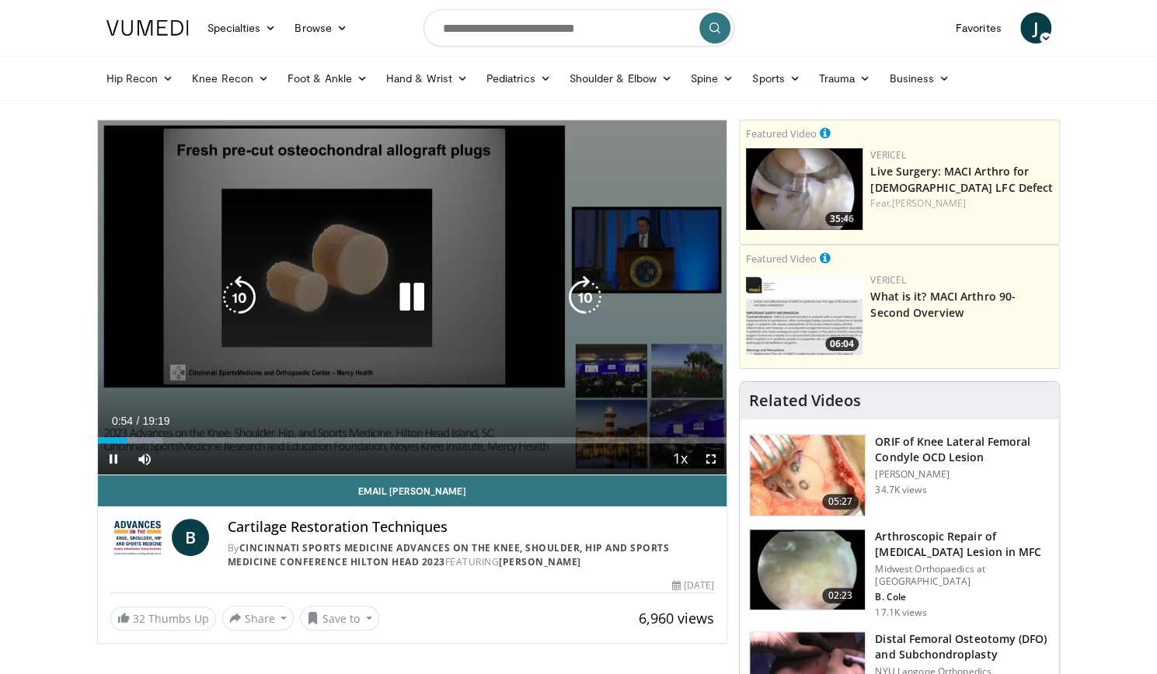
click at [581, 301] on icon "Video Player" at bounding box center [584, 297] width 43 height 43
click at [590, 286] on icon "Video Player" at bounding box center [584, 297] width 43 height 43
click at [583, 293] on icon "Video Player" at bounding box center [584, 297] width 43 height 43
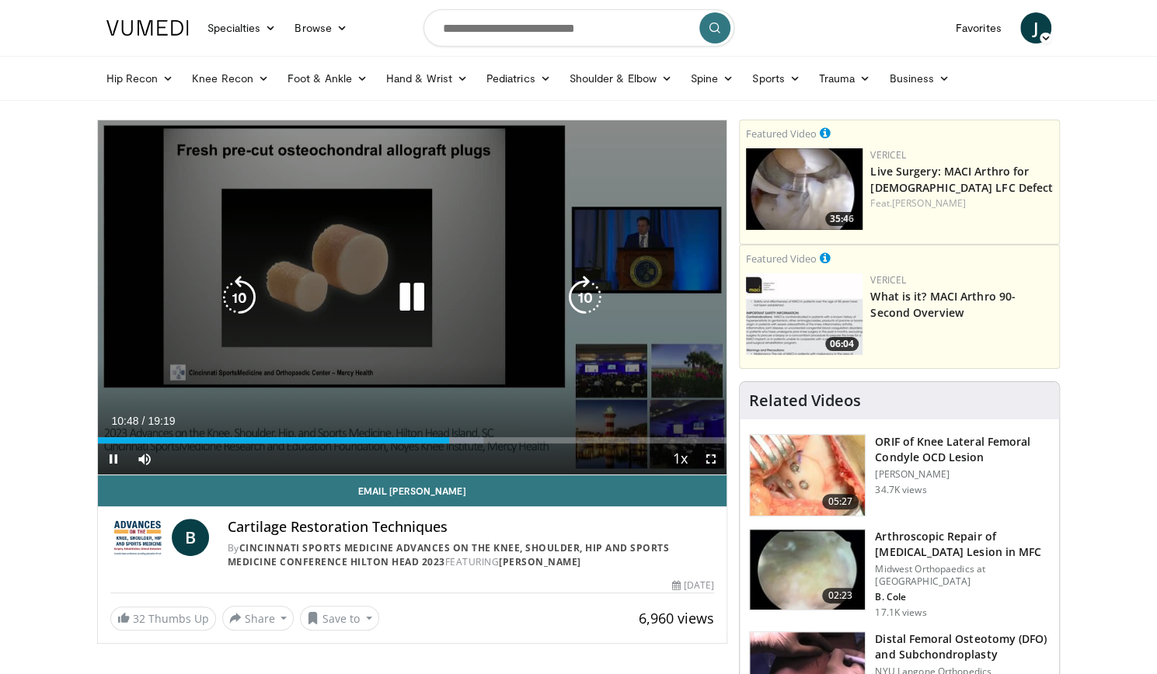
click at [598, 293] on icon "Video Player" at bounding box center [584, 297] width 43 height 43
click at [582, 292] on icon "Video Player" at bounding box center [584, 297] width 43 height 43
click at [410, 300] on icon "Video Player" at bounding box center [411, 297] width 43 height 43
